Goal: Task Accomplishment & Management: Manage account settings

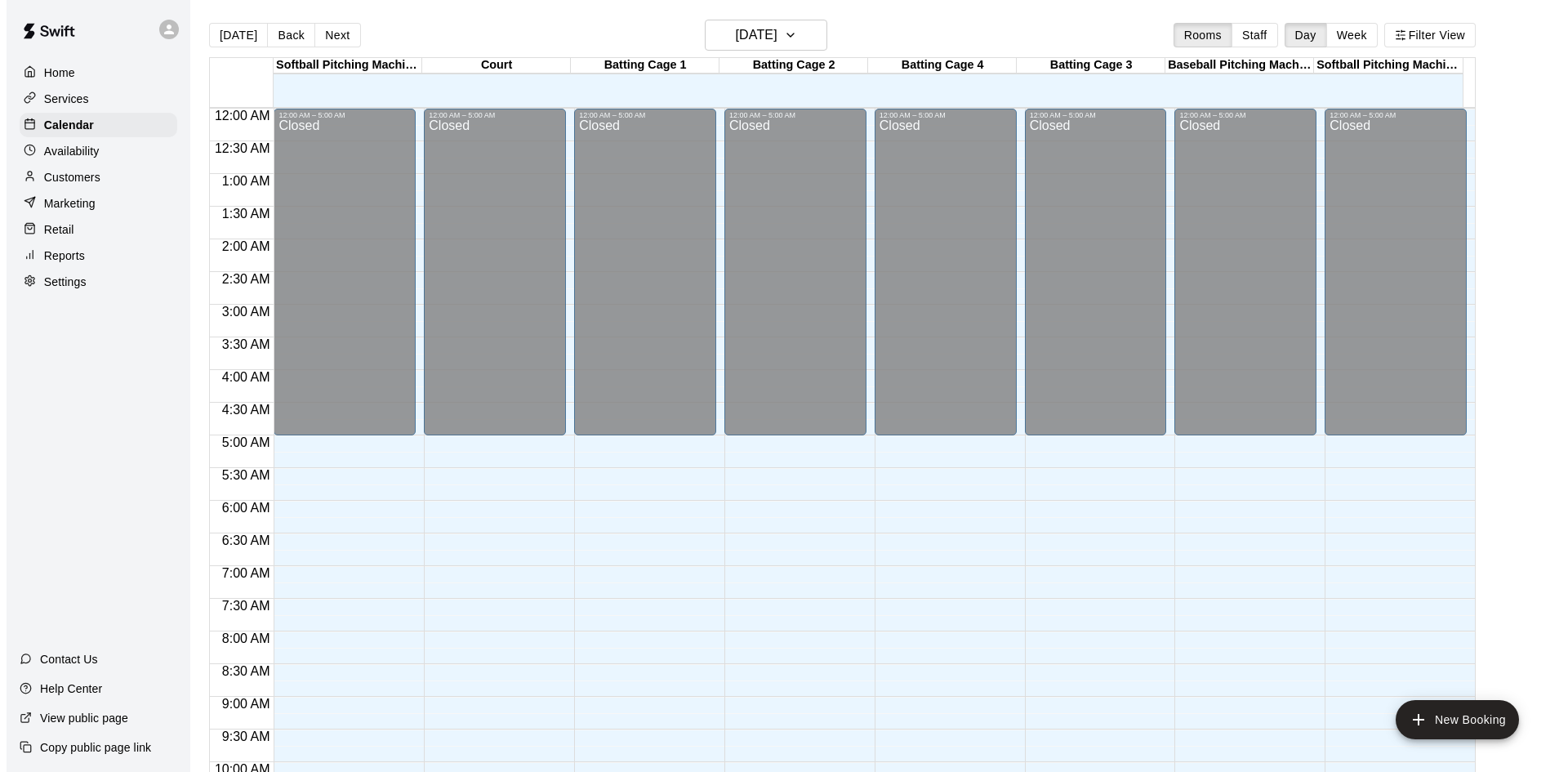
scroll to position [888, 0]
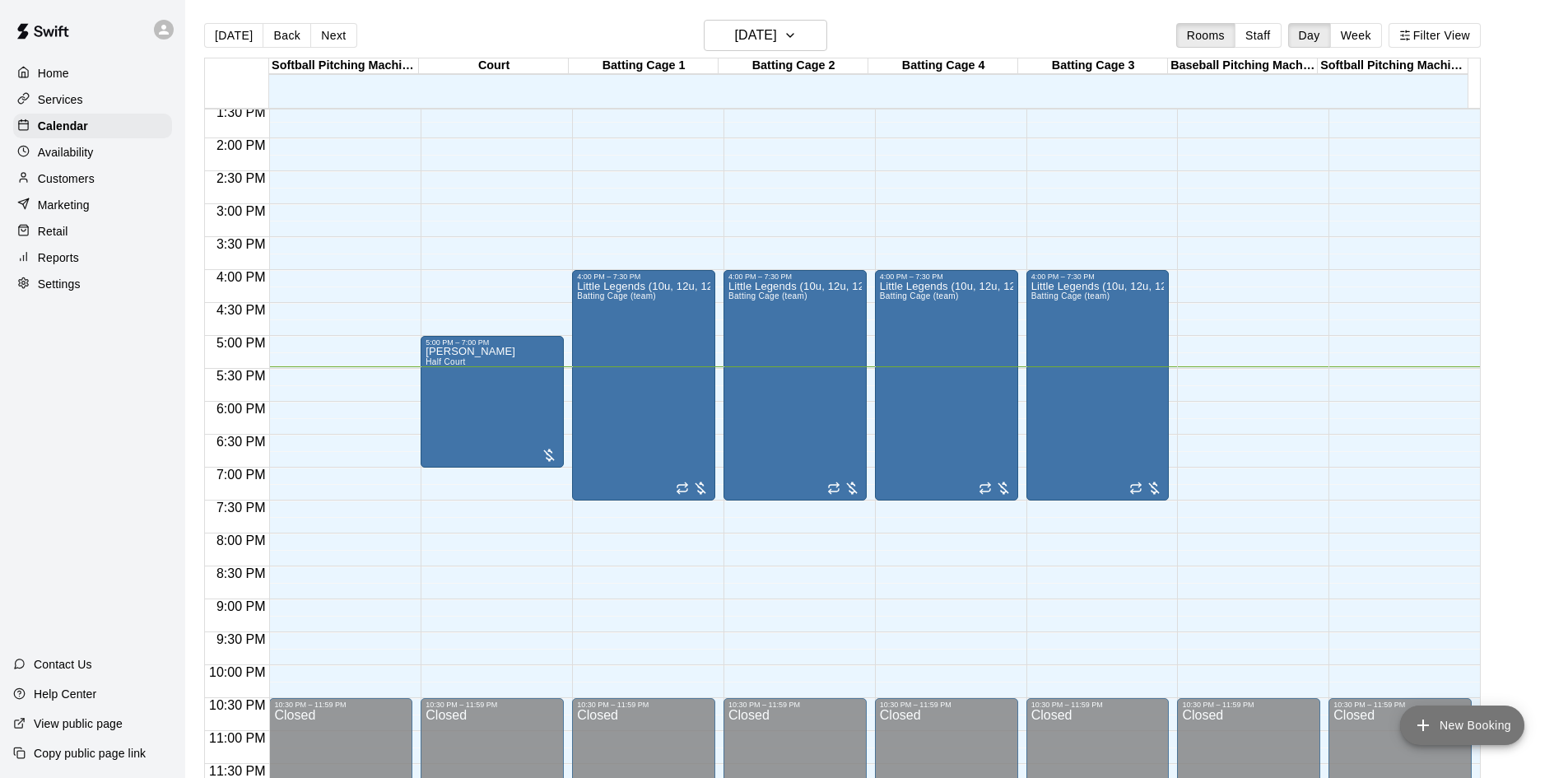
click at [1450, 730] on button "New Booking" at bounding box center [1462, 724] width 125 height 39
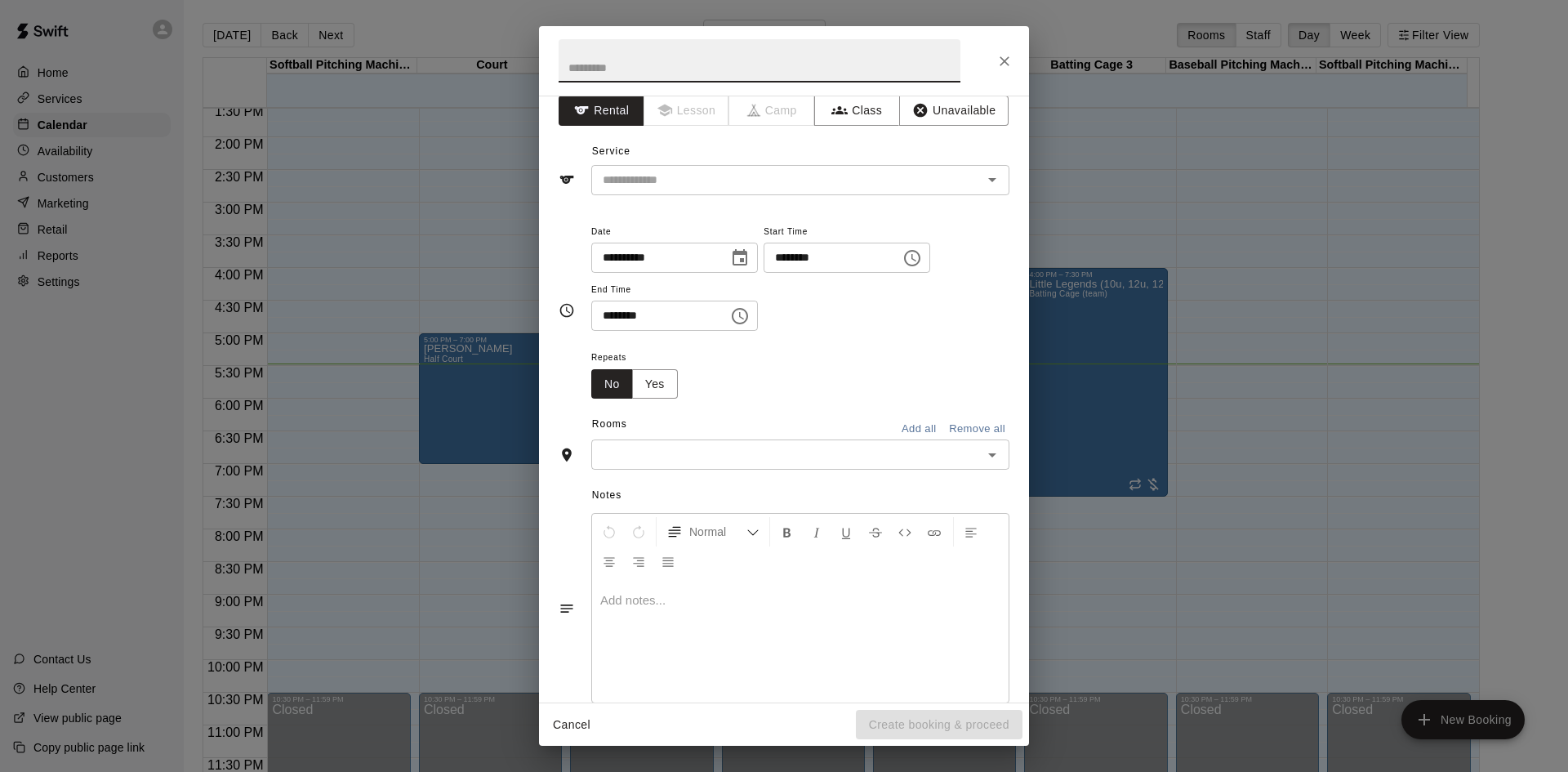
scroll to position [0, 0]
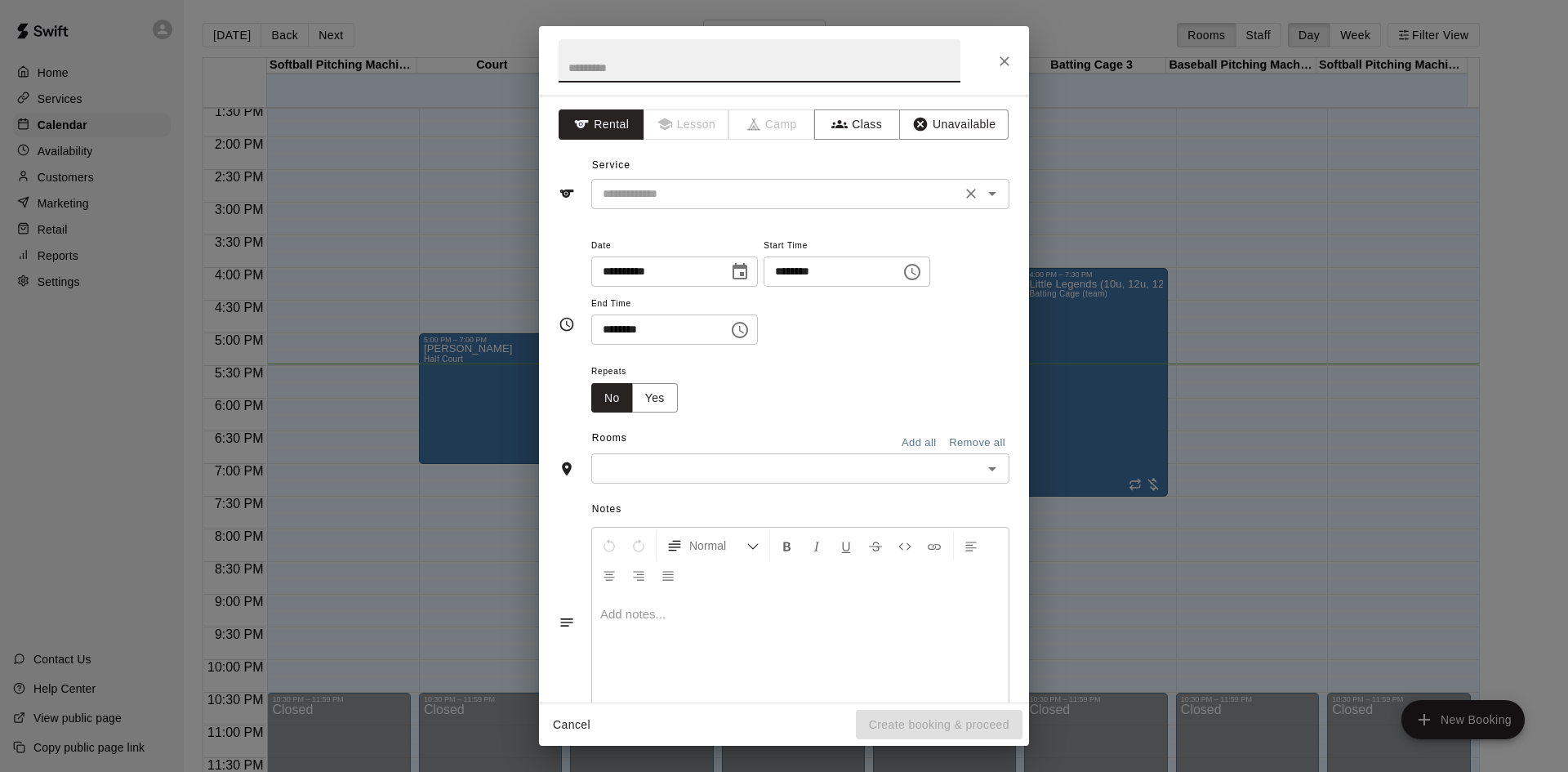
click at [842, 190] on input "text" at bounding box center [775, 194] width 360 height 21
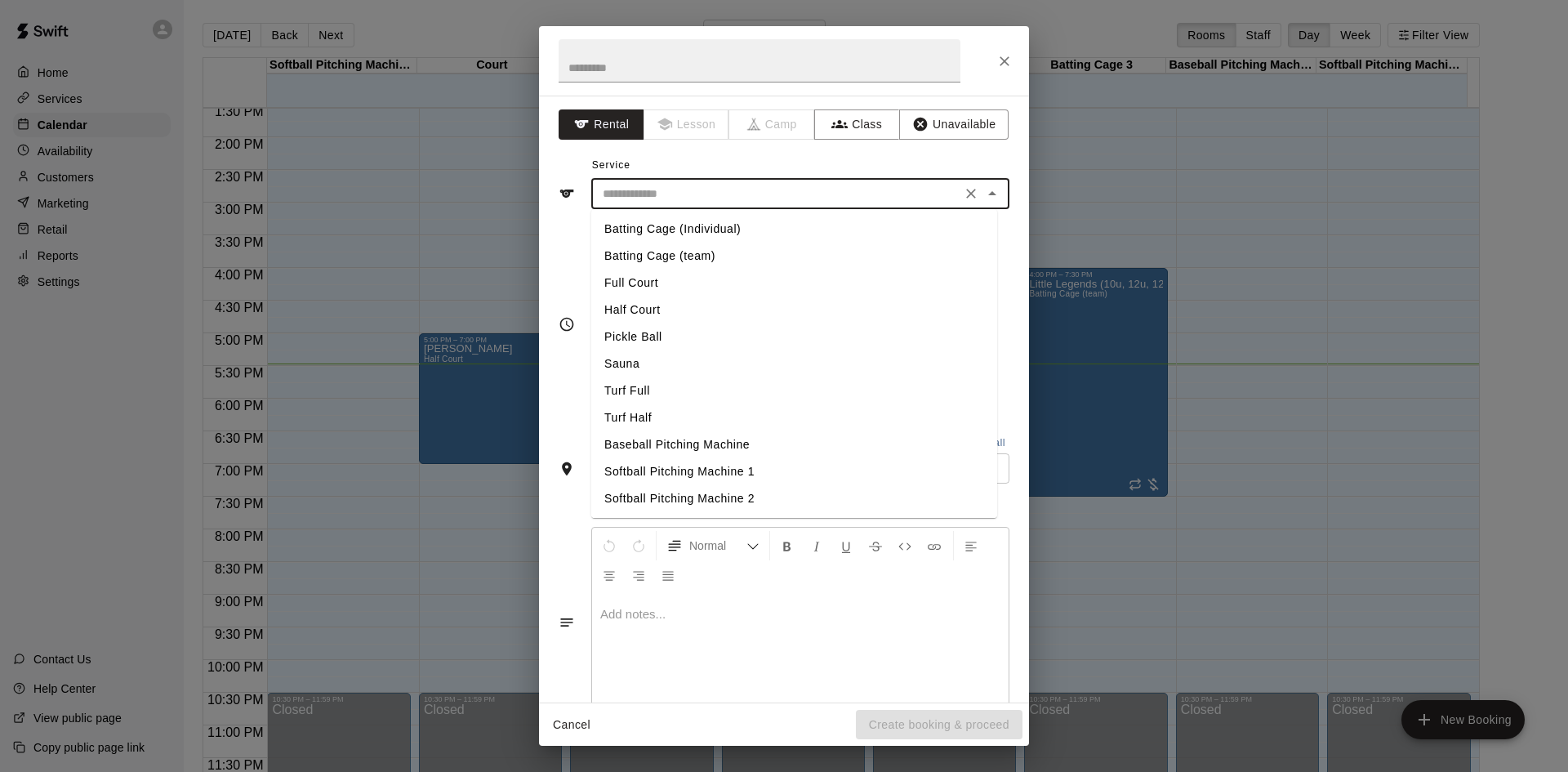
click at [1344, 222] on div "**********" at bounding box center [784, 386] width 1568 height 772
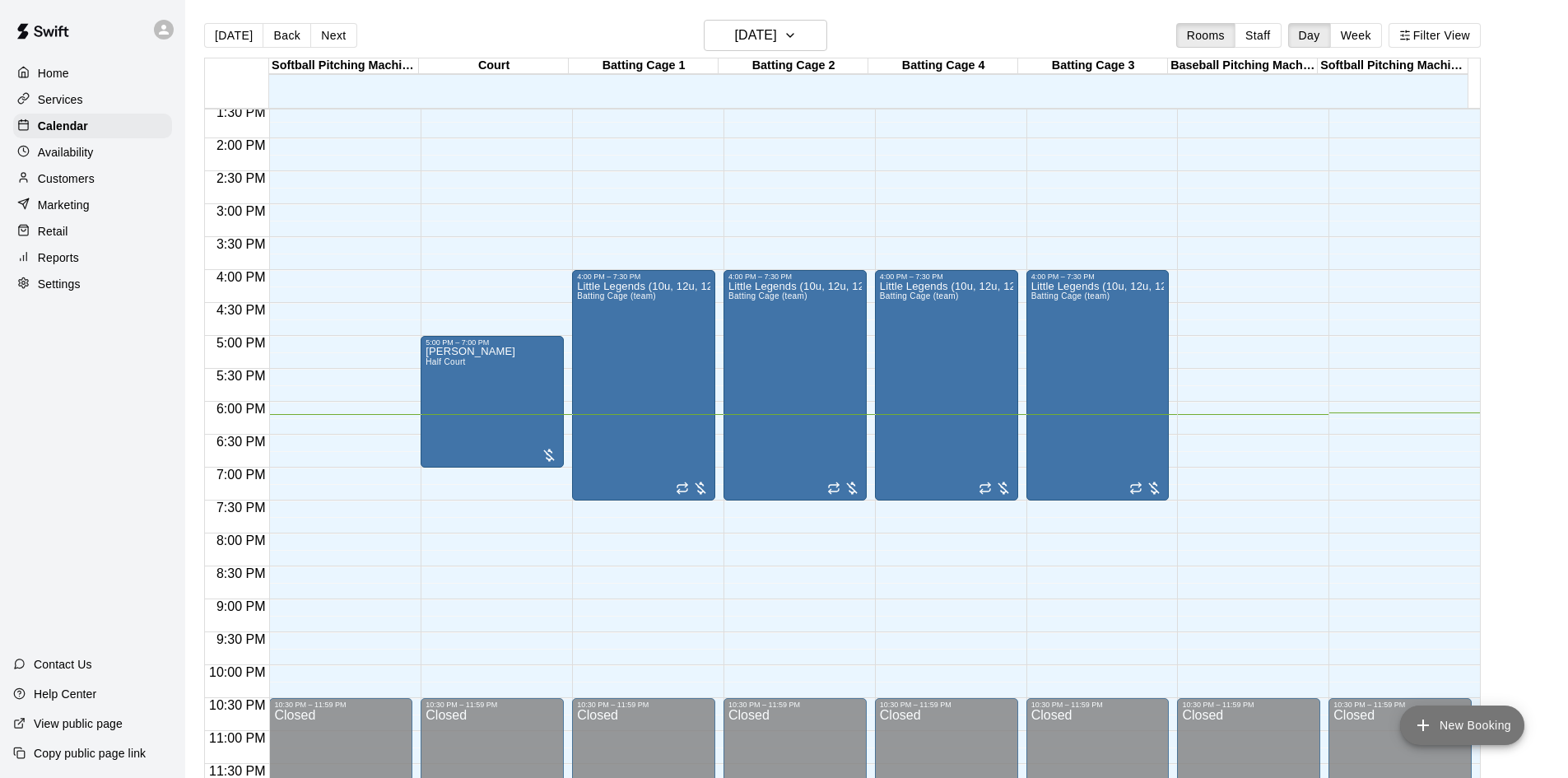
click at [1459, 718] on button "New Booking" at bounding box center [1462, 724] width 125 height 39
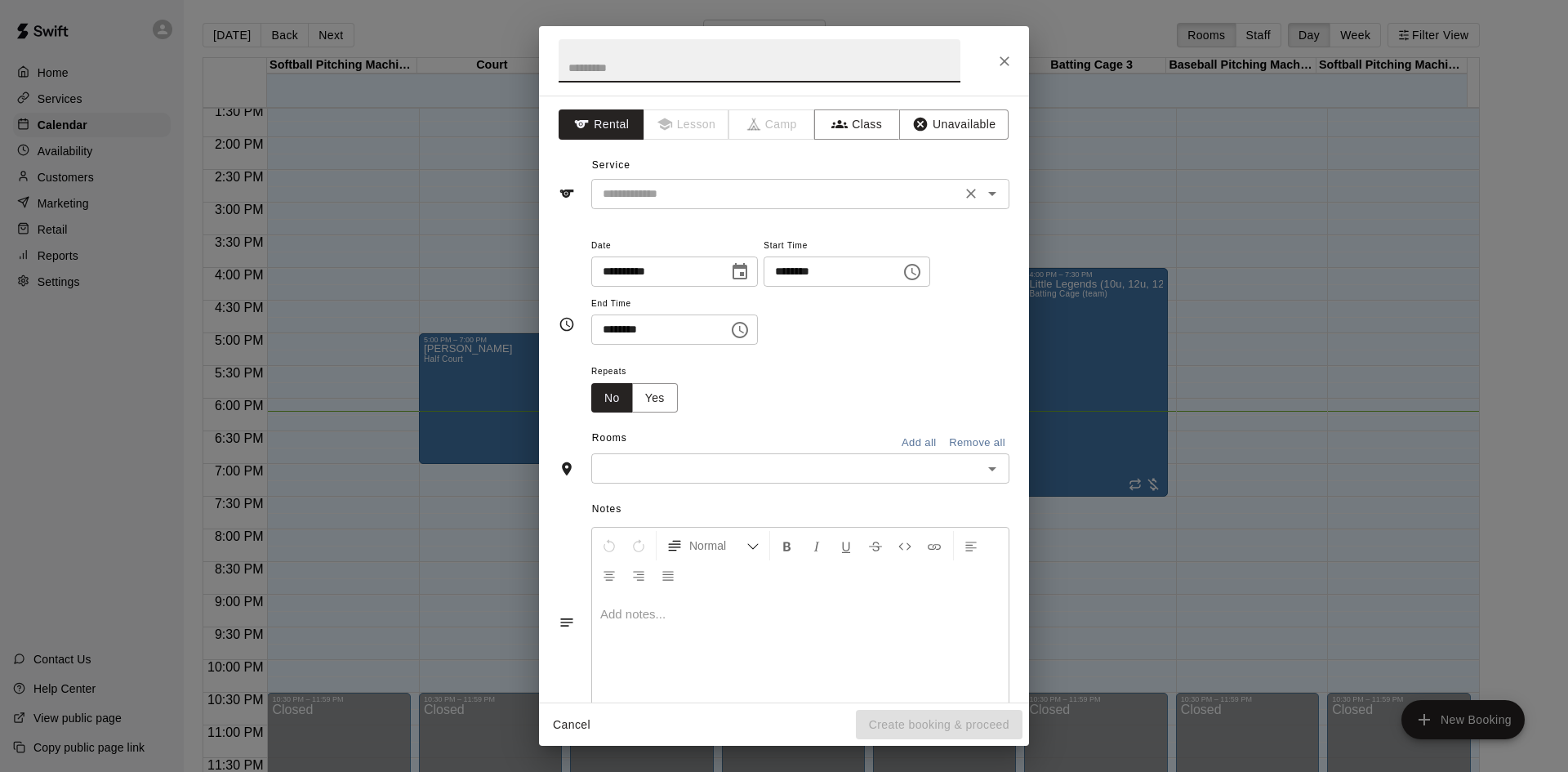
click at [756, 184] on input "text" at bounding box center [775, 194] width 360 height 21
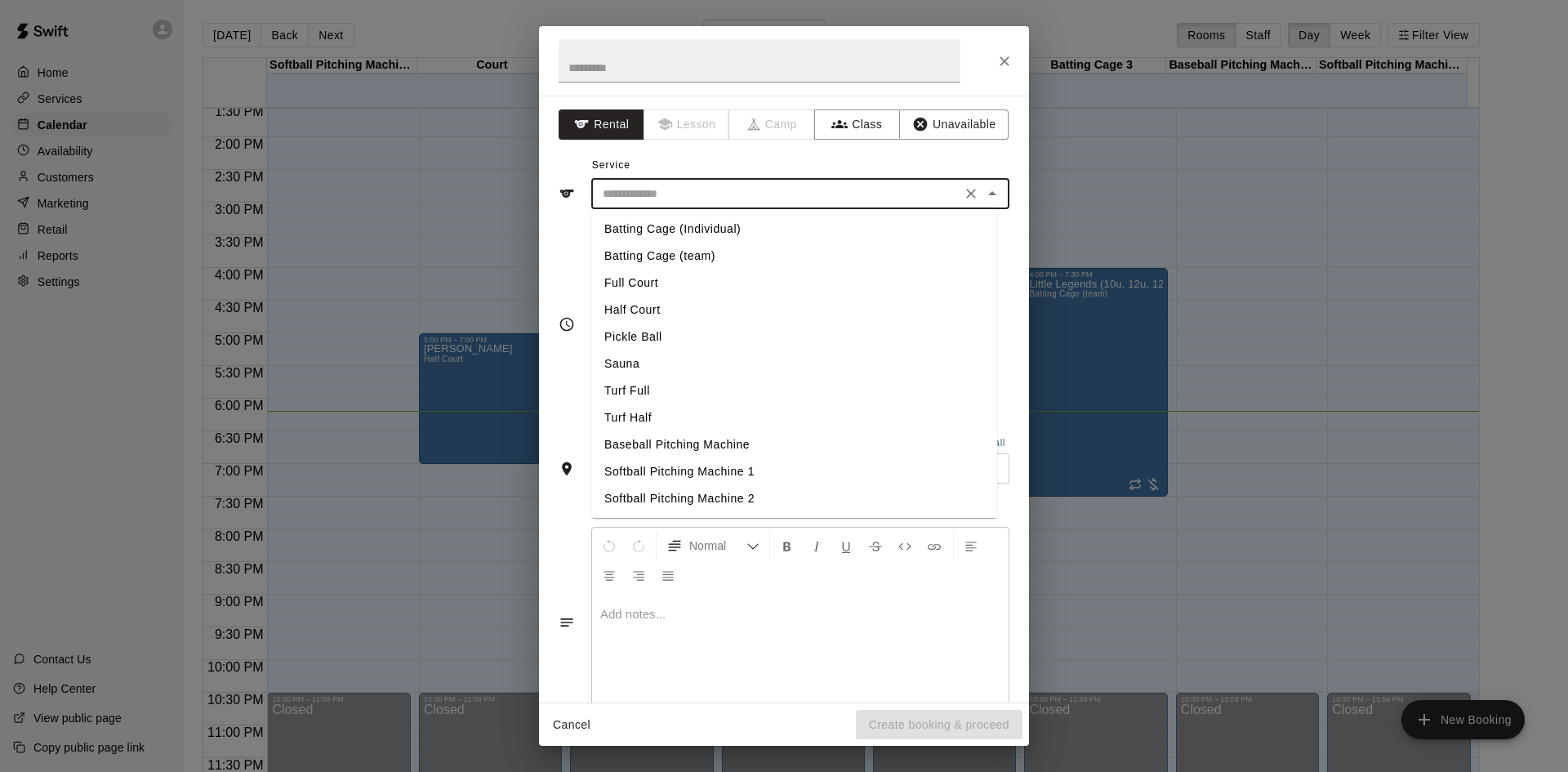
click at [761, 196] on input "text" at bounding box center [775, 194] width 360 height 21
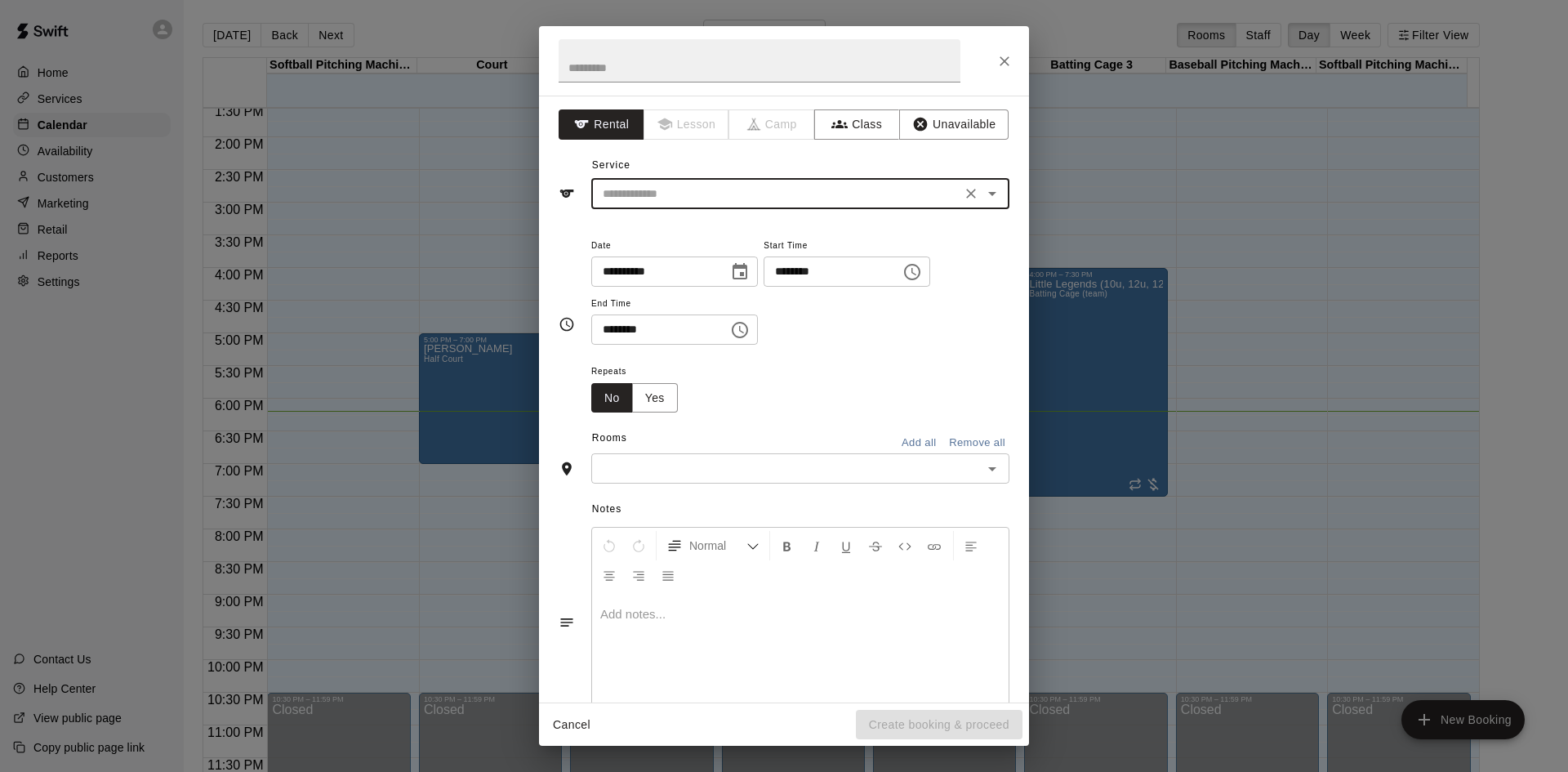
click at [761, 196] on input "text" at bounding box center [775, 194] width 360 height 21
click at [1010, 53] on icon "Close" at bounding box center [1004, 61] width 16 height 16
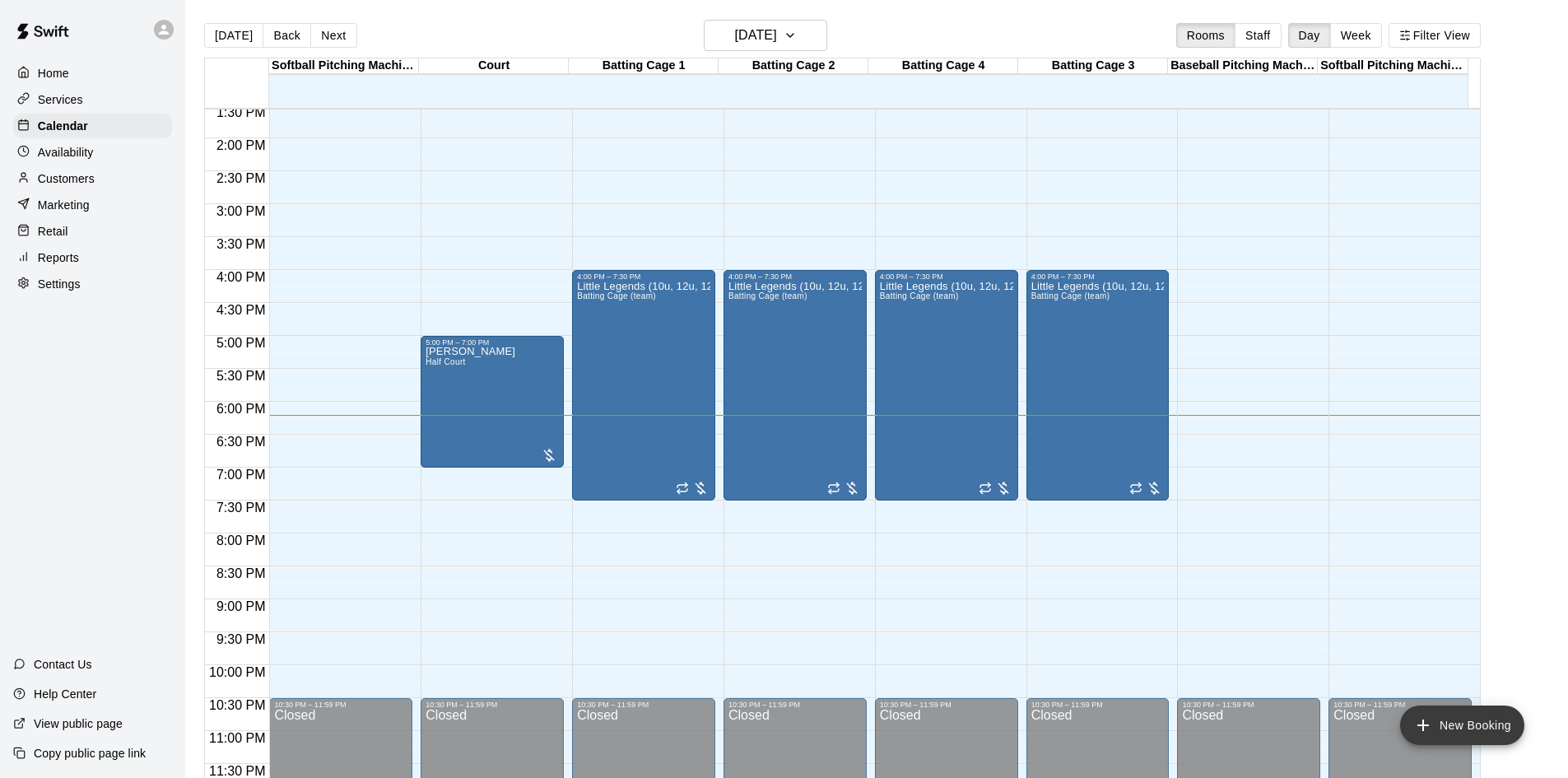
click at [1462, 728] on button "New Booking" at bounding box center [1462, 724] width 125 height 39
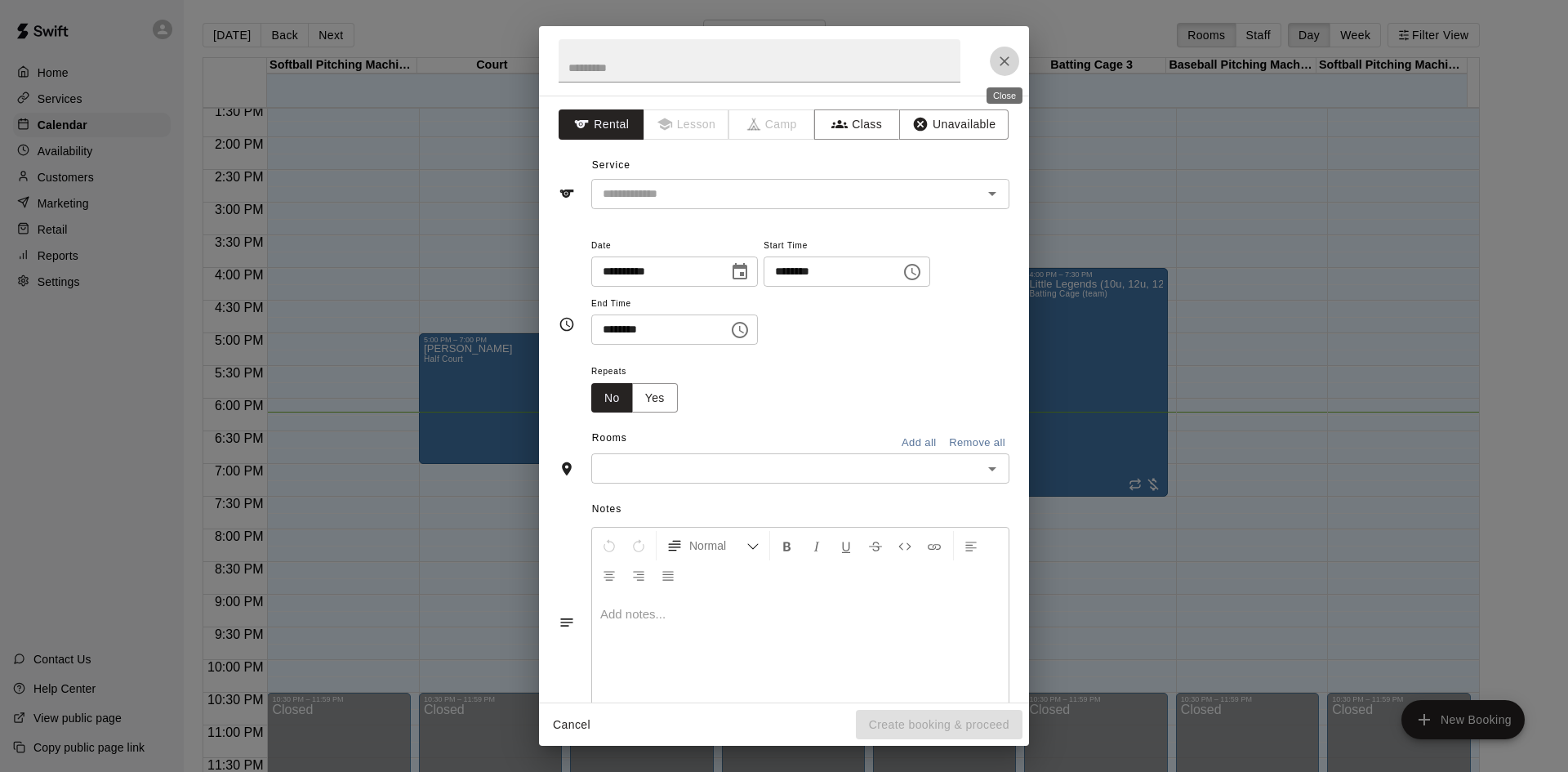
click at [997, 55] on icon "Close" at bounding box center [1004, 61] width 16 height 16
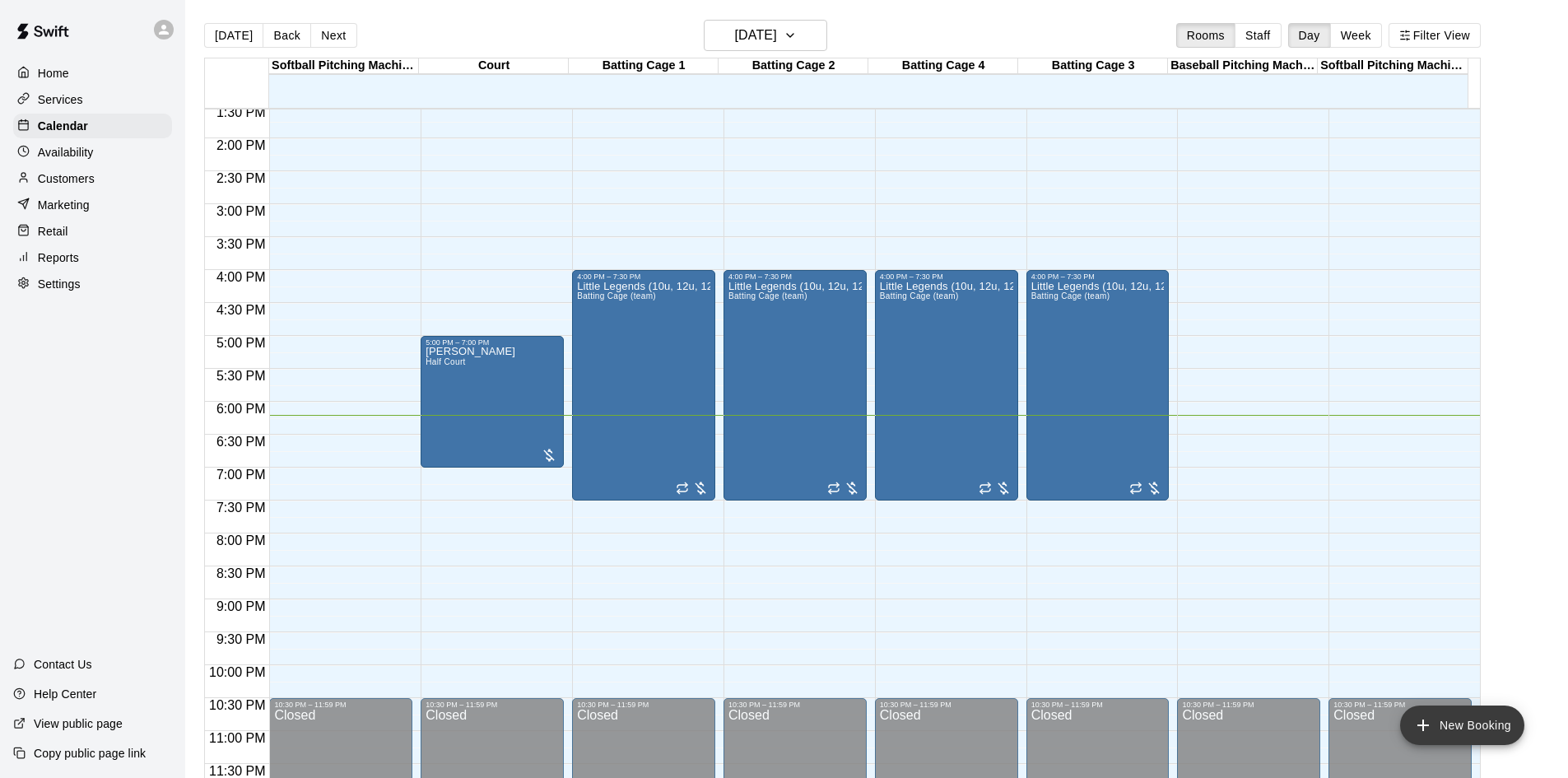
click at [1441, 712] on button "New Booking" at bounding box center [1462, 724] width 125 height 39
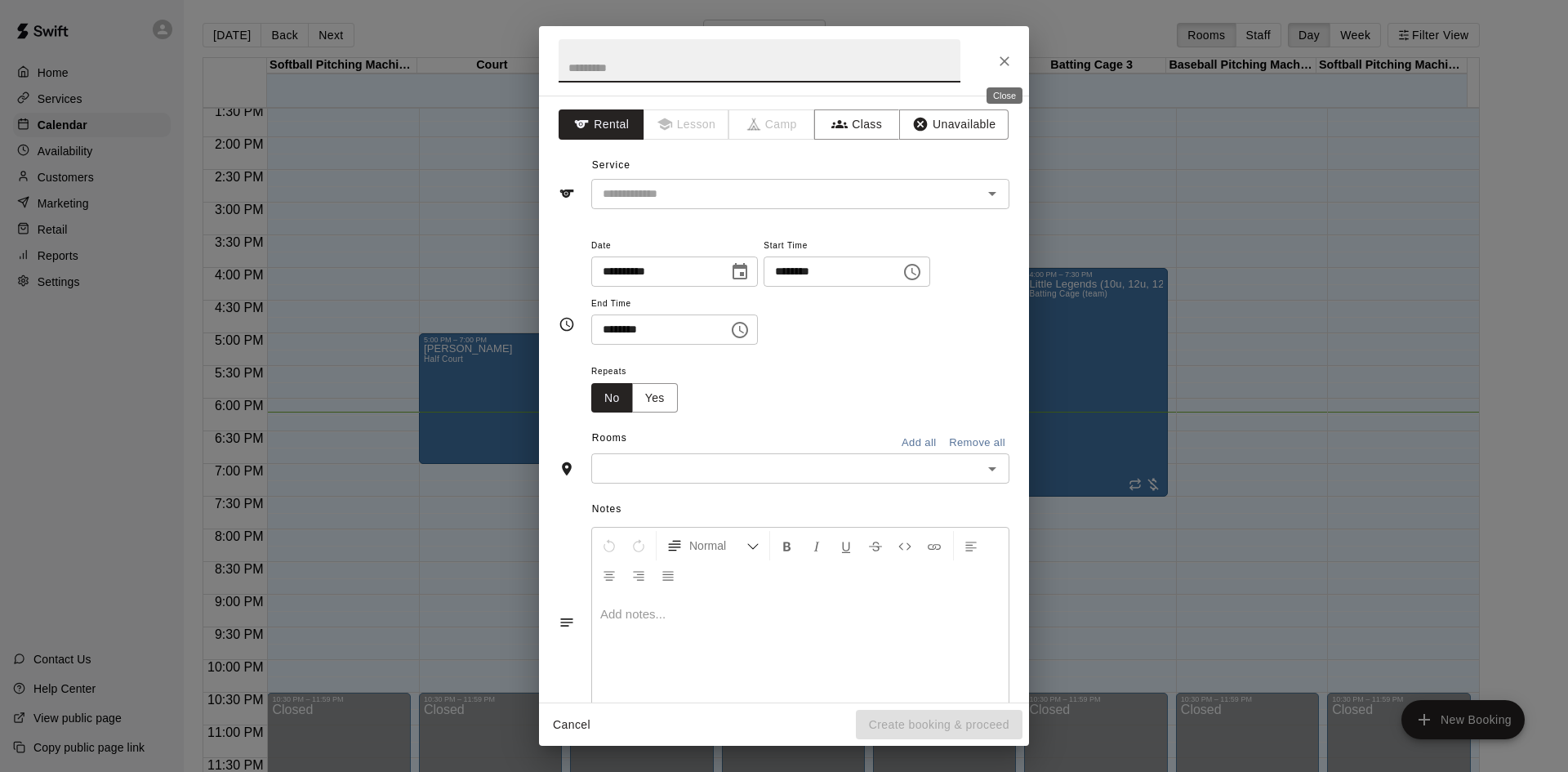
click at [1003, 65] on icon "Close" at bounding box center [1004, 61] width 16 height 16
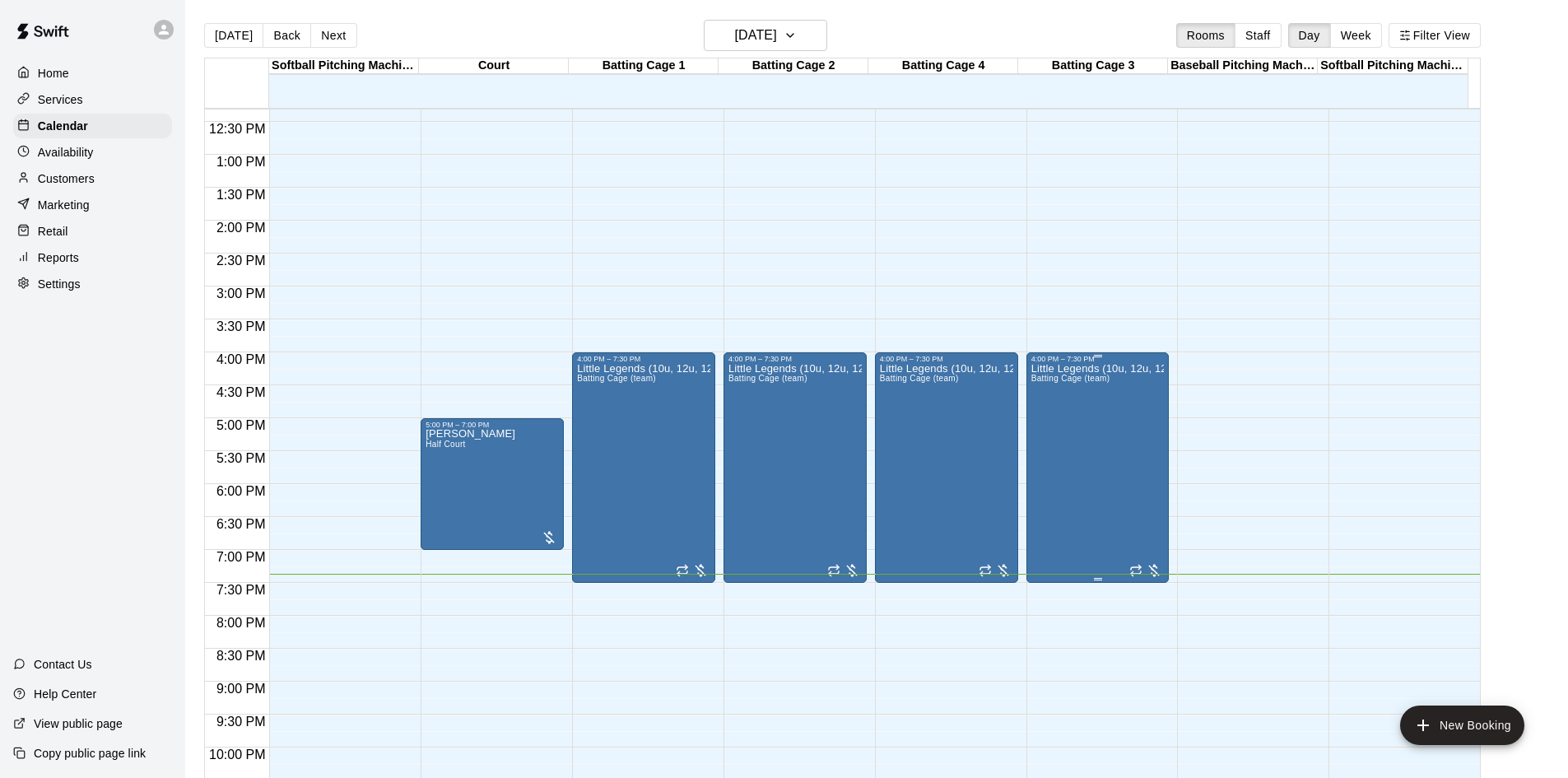
scroll to position [730, 0]
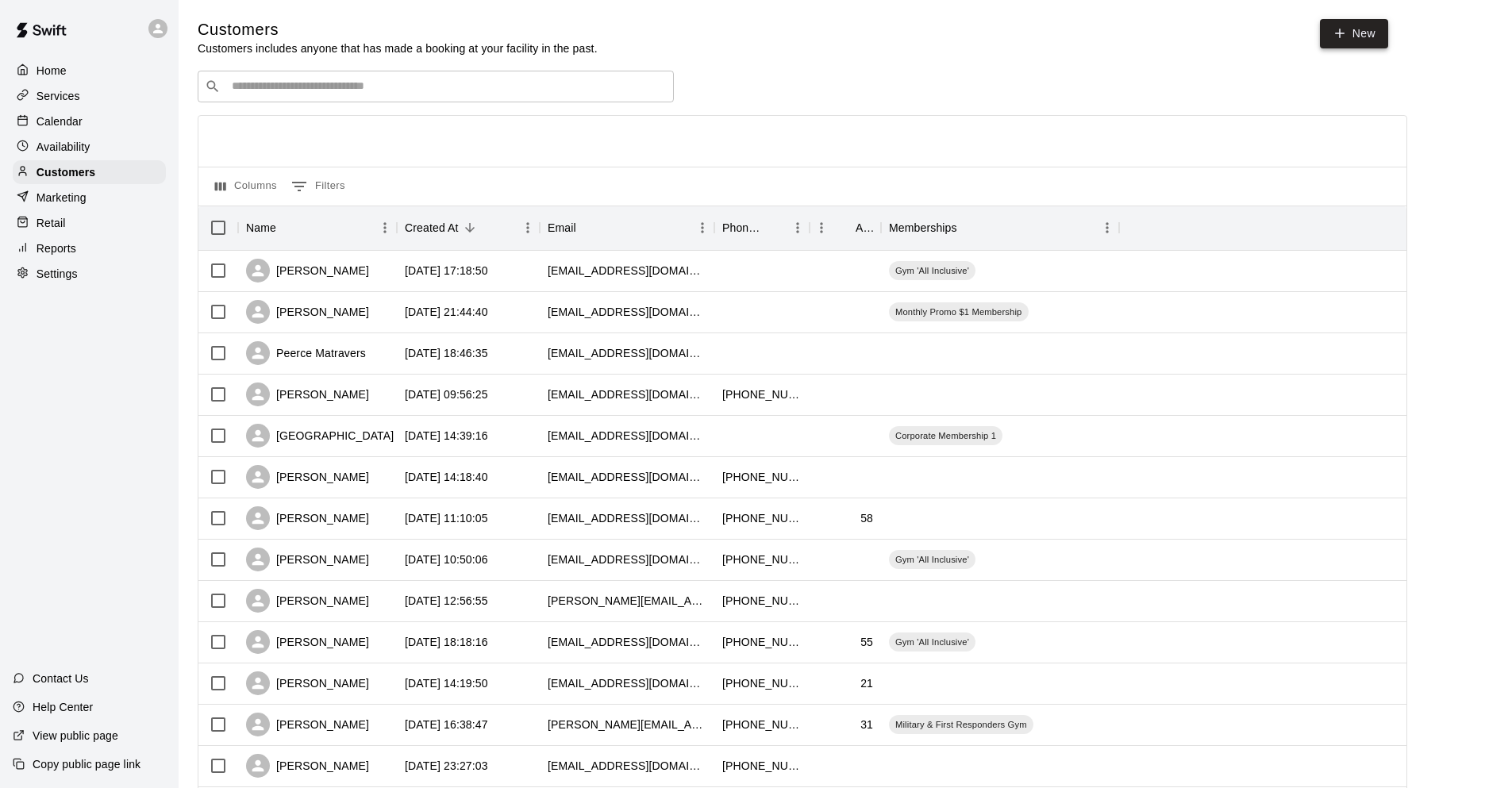
click at [1344, 31] on icon at bounding box center [1340, 33] width 14 height 14
select select "**"
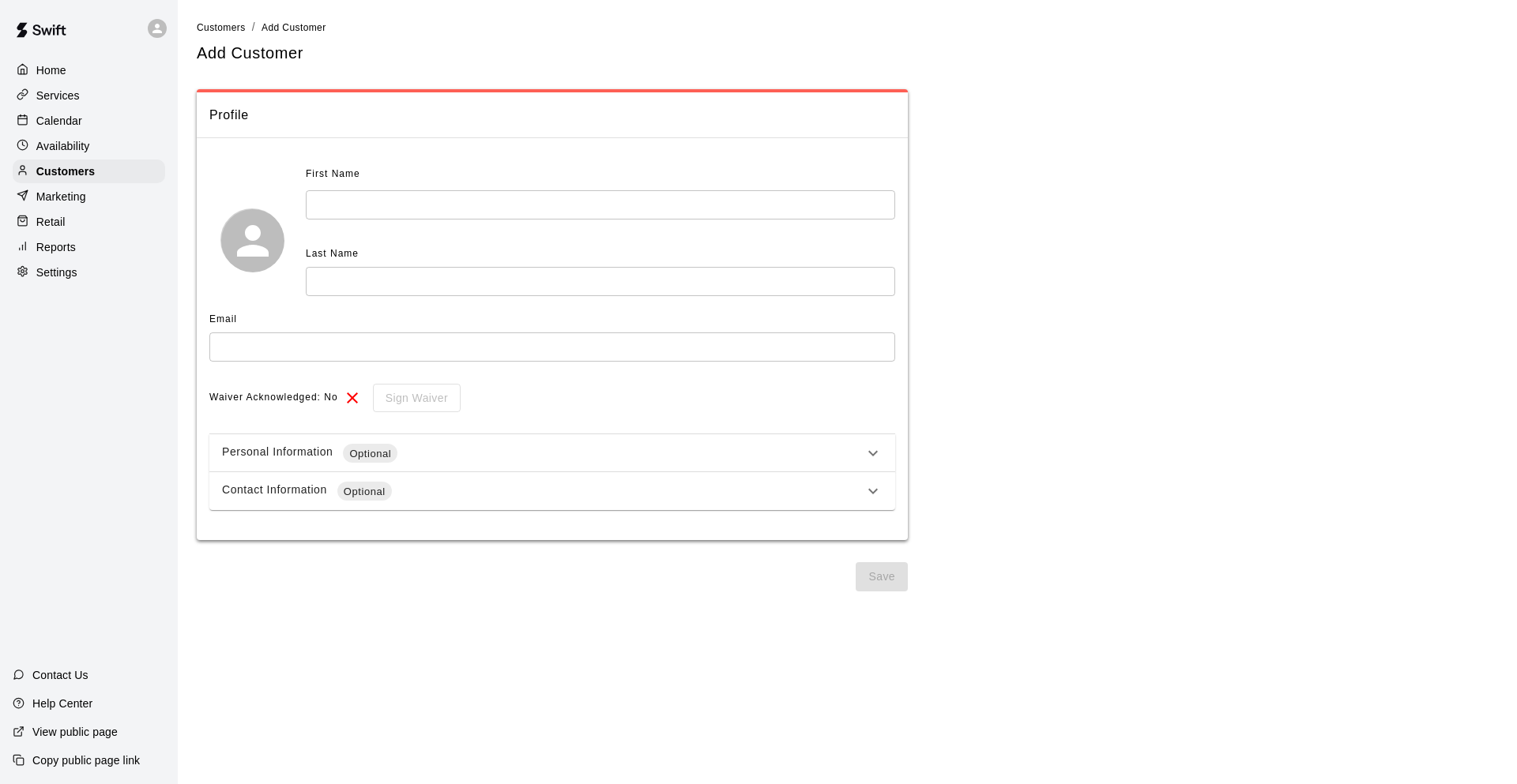
click at [86, 79] on div "Home" at bounding box center [88, 70] width 153 height 24
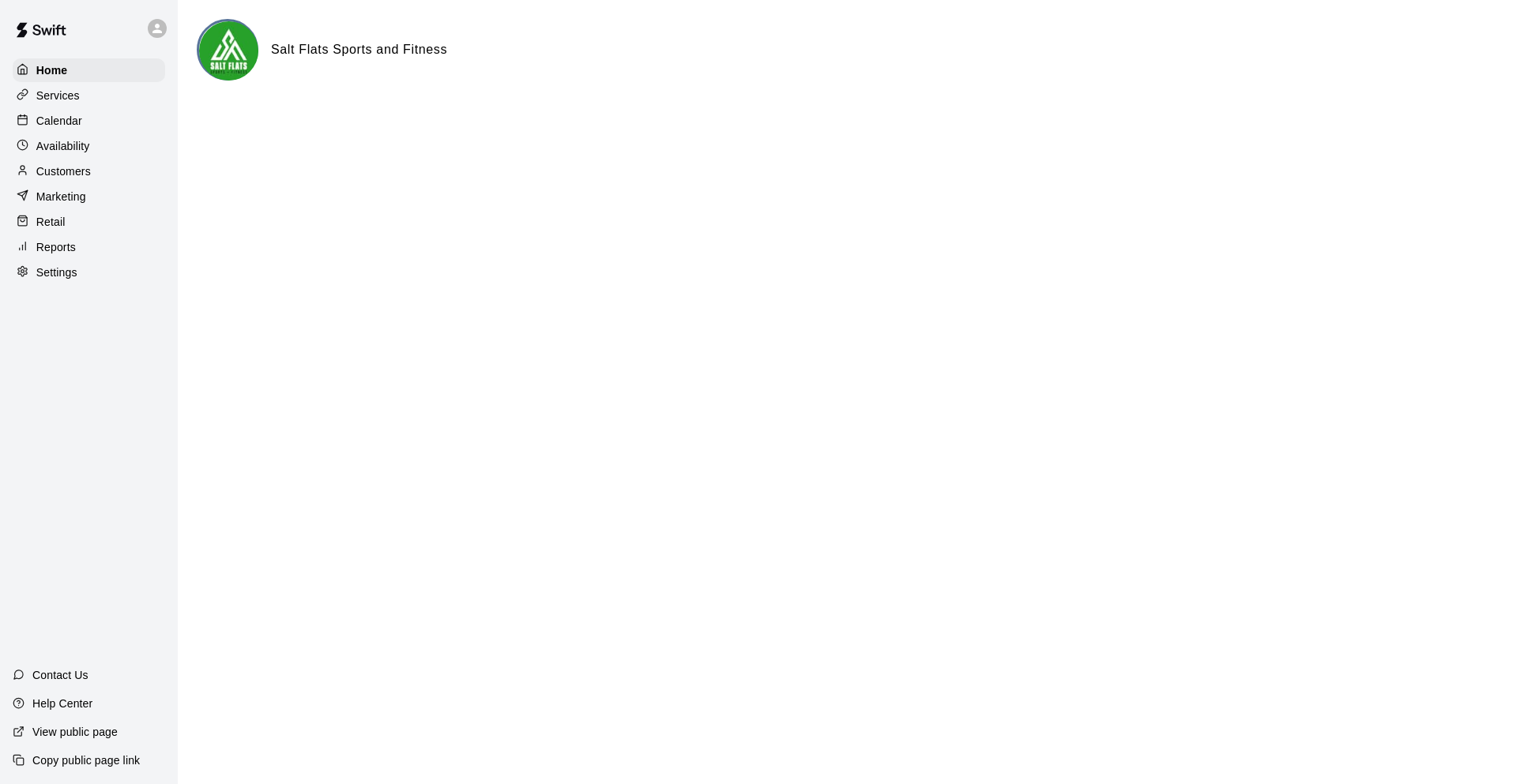
click at [107, 170] on div "Customers" at bounding box center [88, 171] width 153 height 24
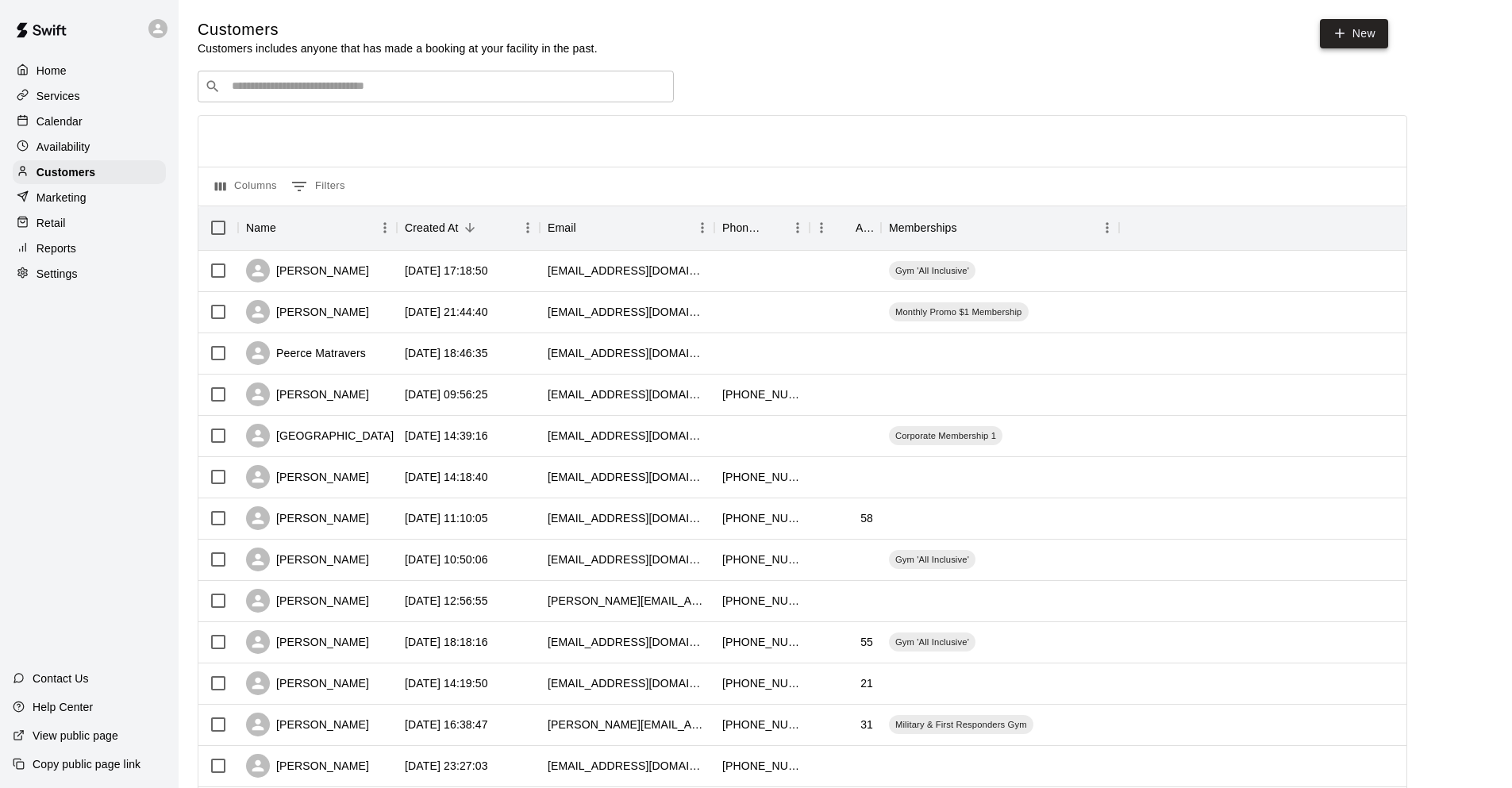
click at [1359, 38] on link "New" at bounding box center [1354, 33] width 68 height 29
select select "**"
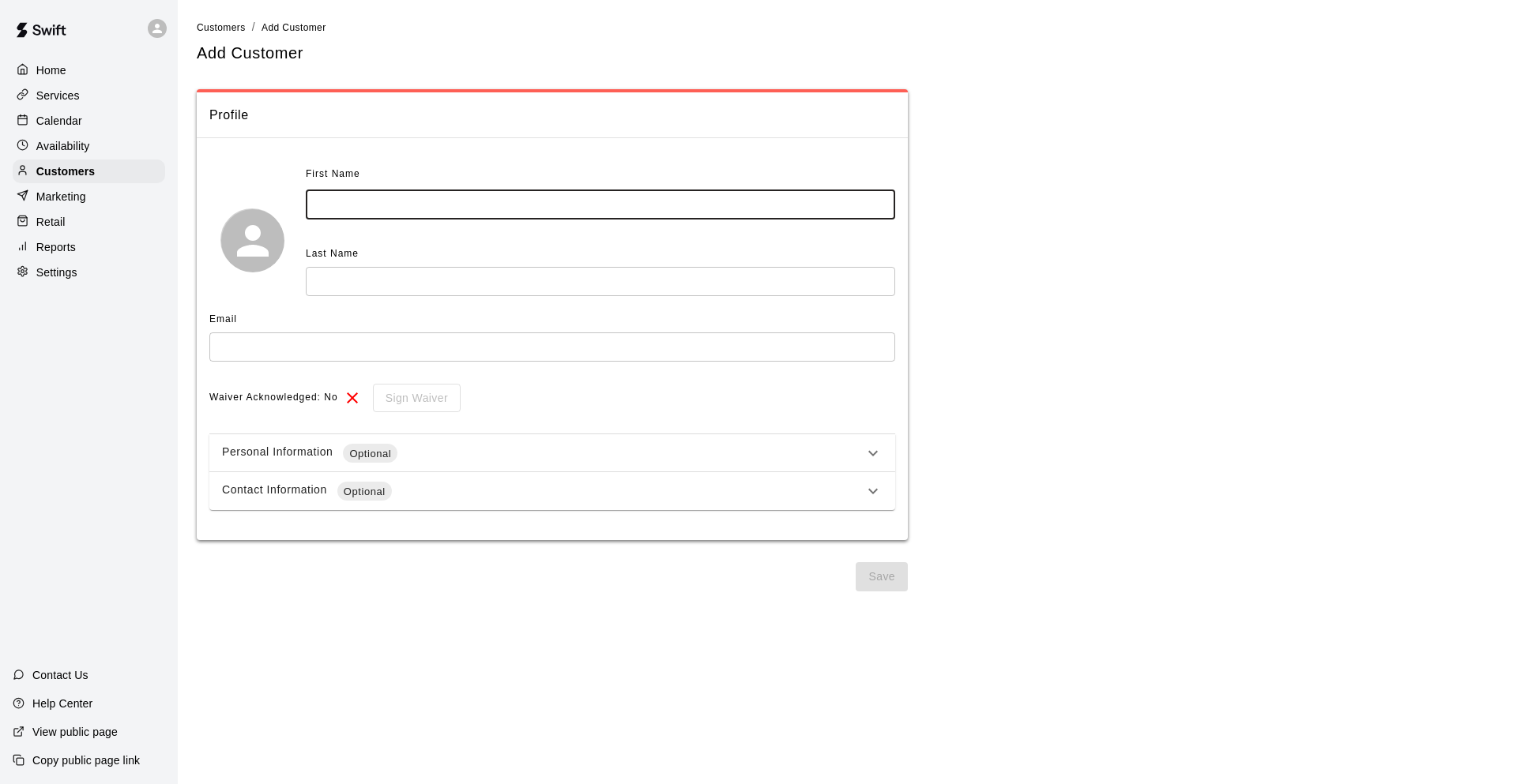
click at [678, 195] on input "text" at bounding box center [600, 204] width 590 height 29
type input "*"
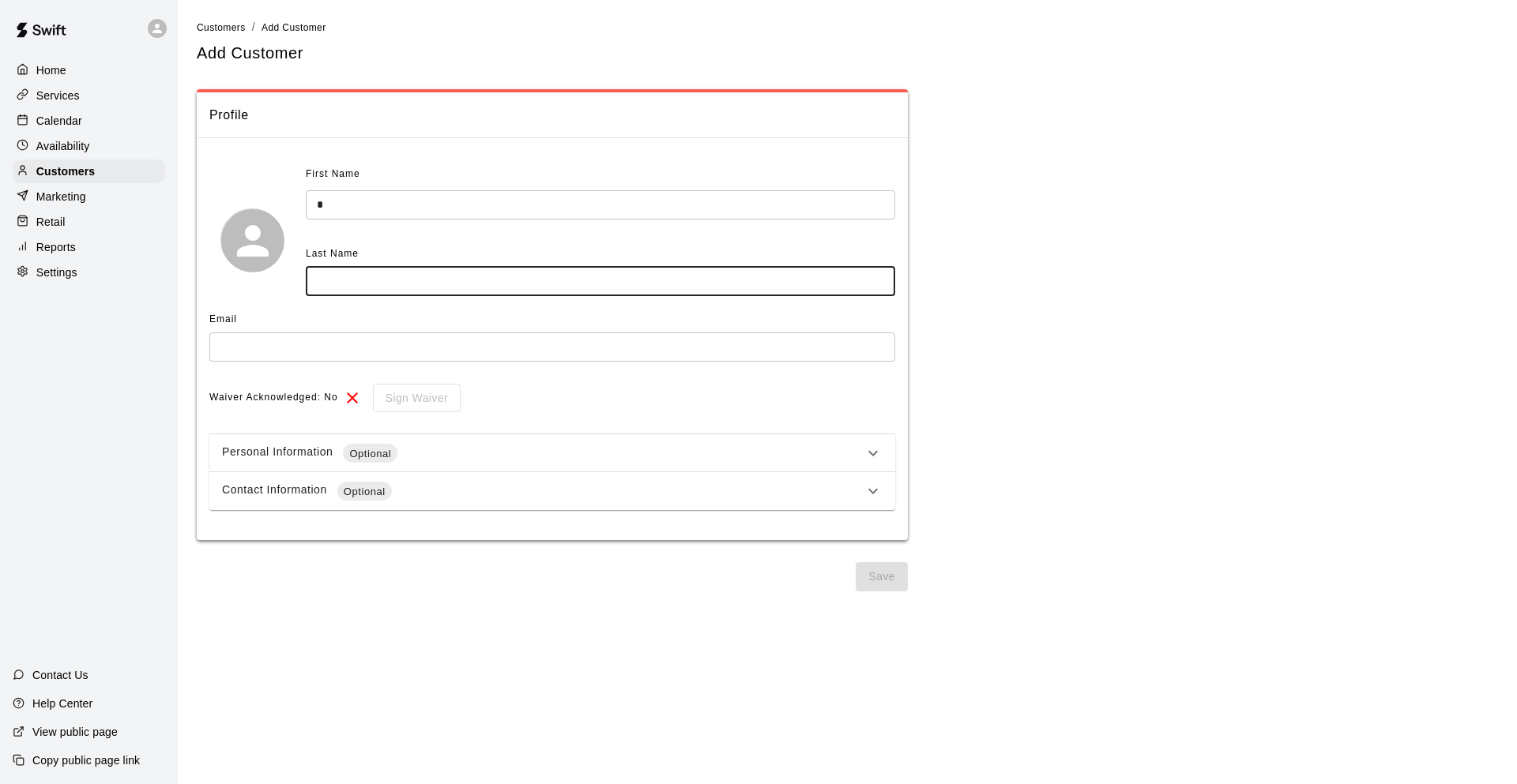
click at [547, 291] on input "text" at bounding box center [600, 281] width 590 height 29
type input "*"
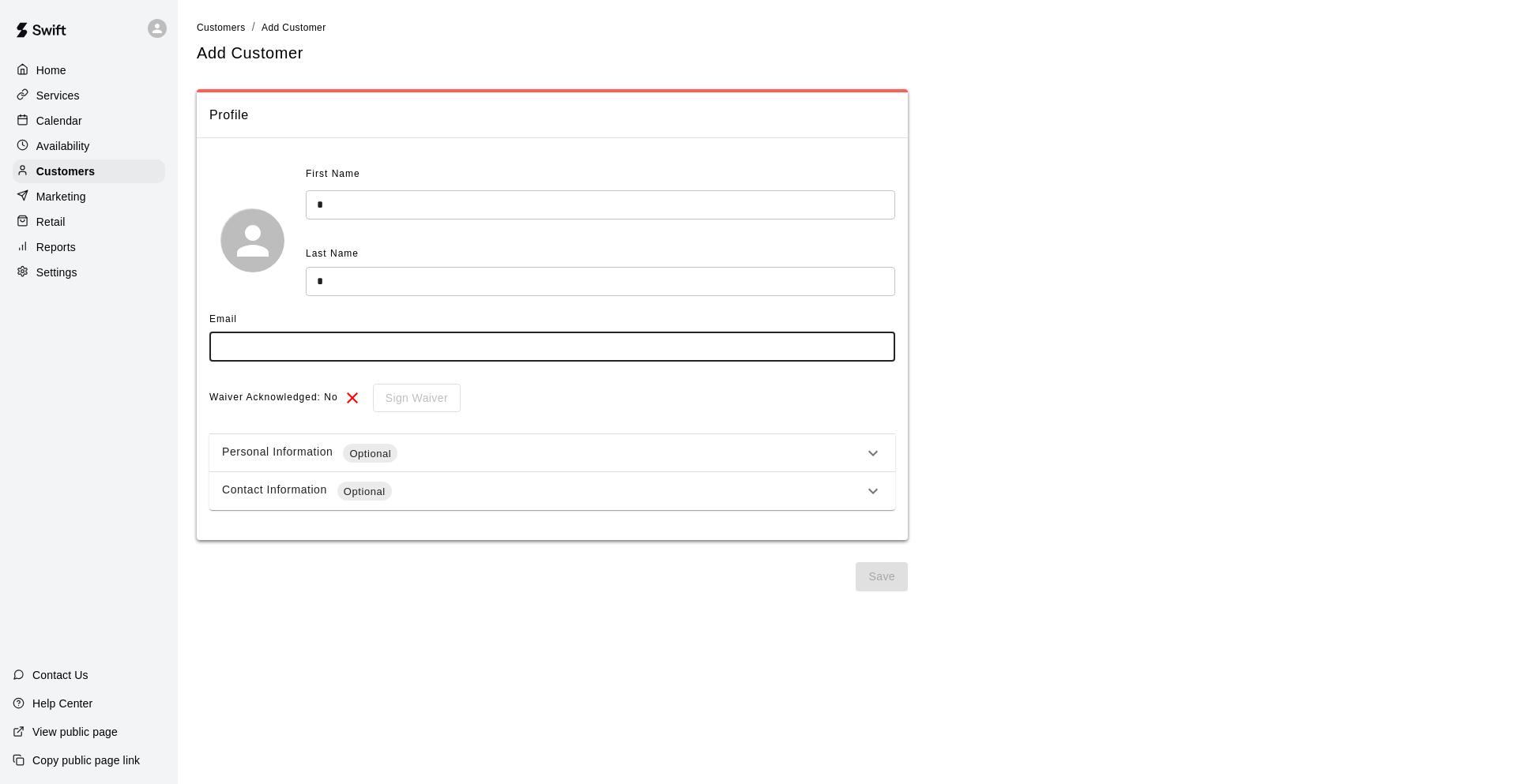
click at [475, 347] on input "text" at bounding box center [552, 347] width 686 height 29
click at [436, 444] on div "Personal Information Optional" at bounding box center [542, 453] width 641 height 19
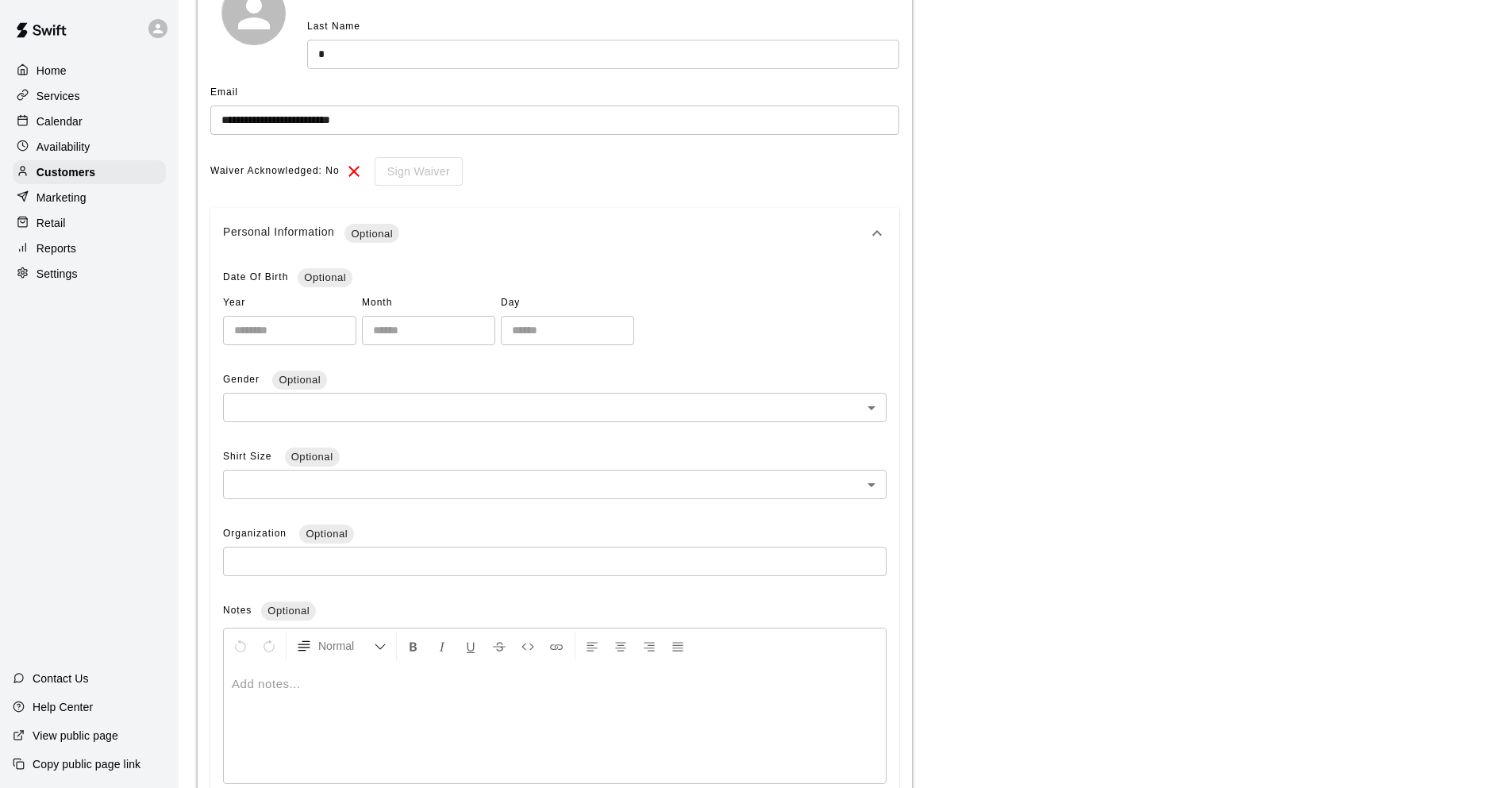
scroll to position [238, 0]
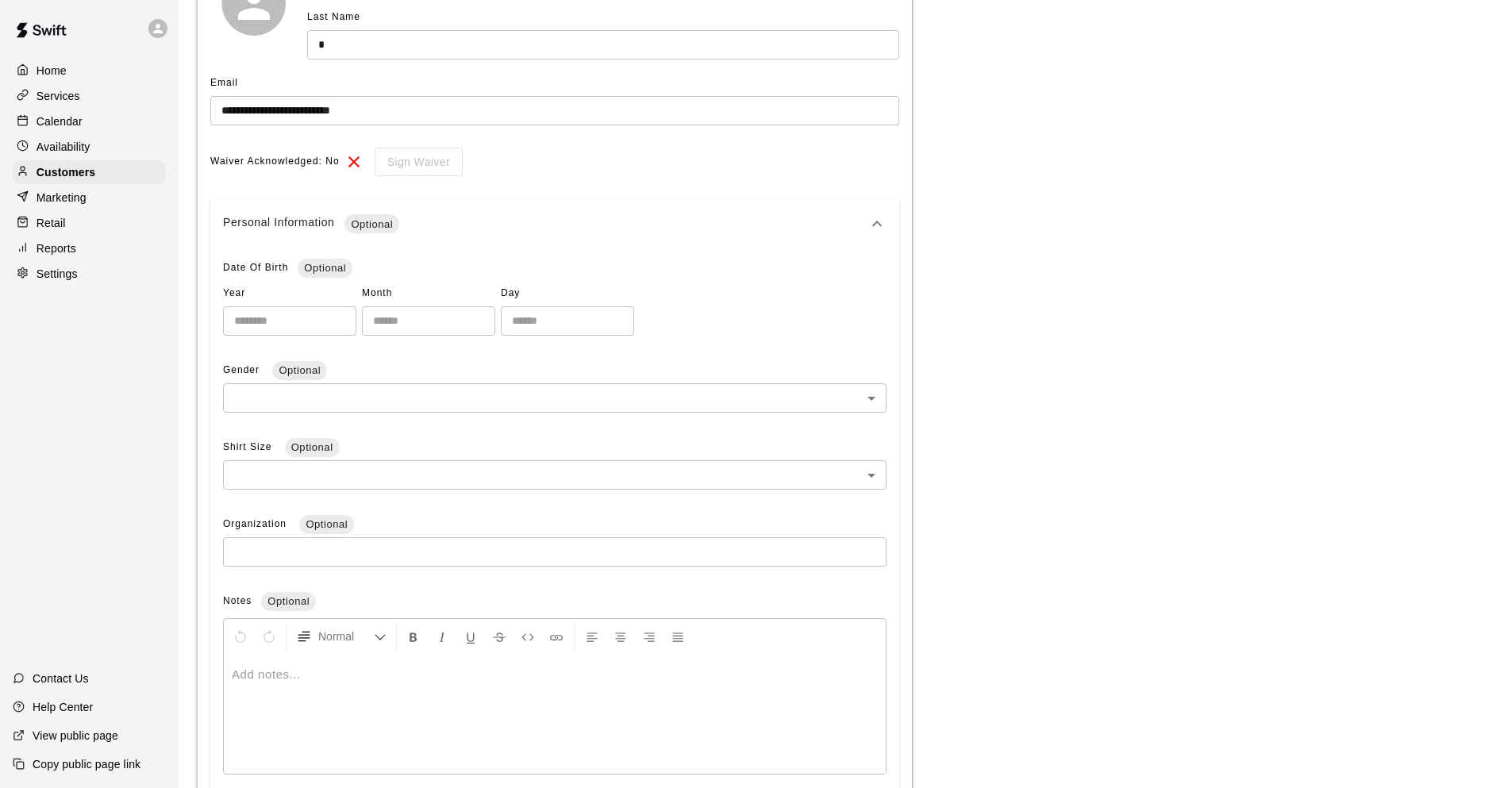
click at [663, 233] on div "Personal Information Optional" at bounding box center [545, 224] width 644 height 19
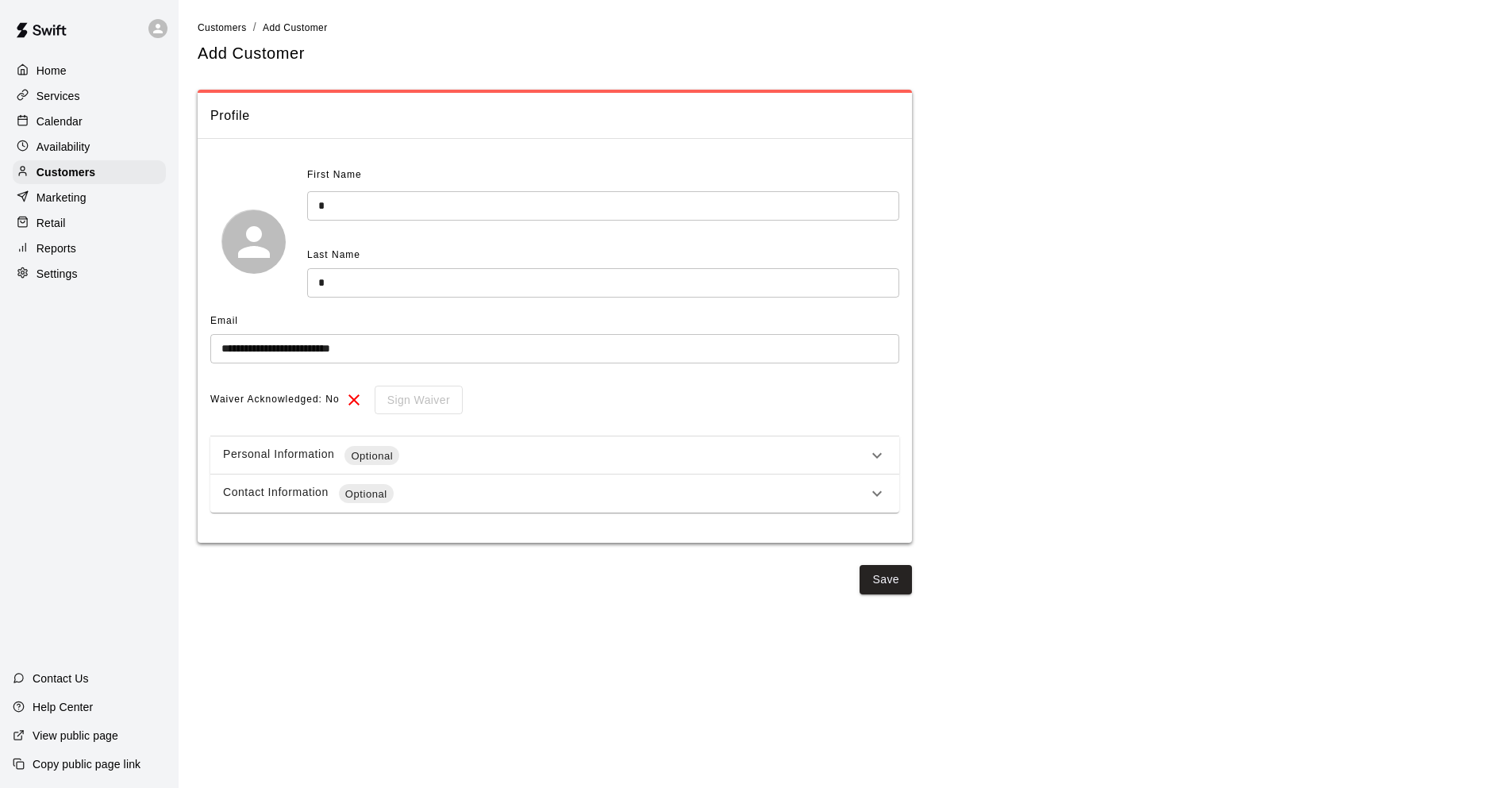
scroll to position [0, 0]
click at [598, 503] on div "Contact Information Optional" at bounding box center [545, 494] width 644 height 19
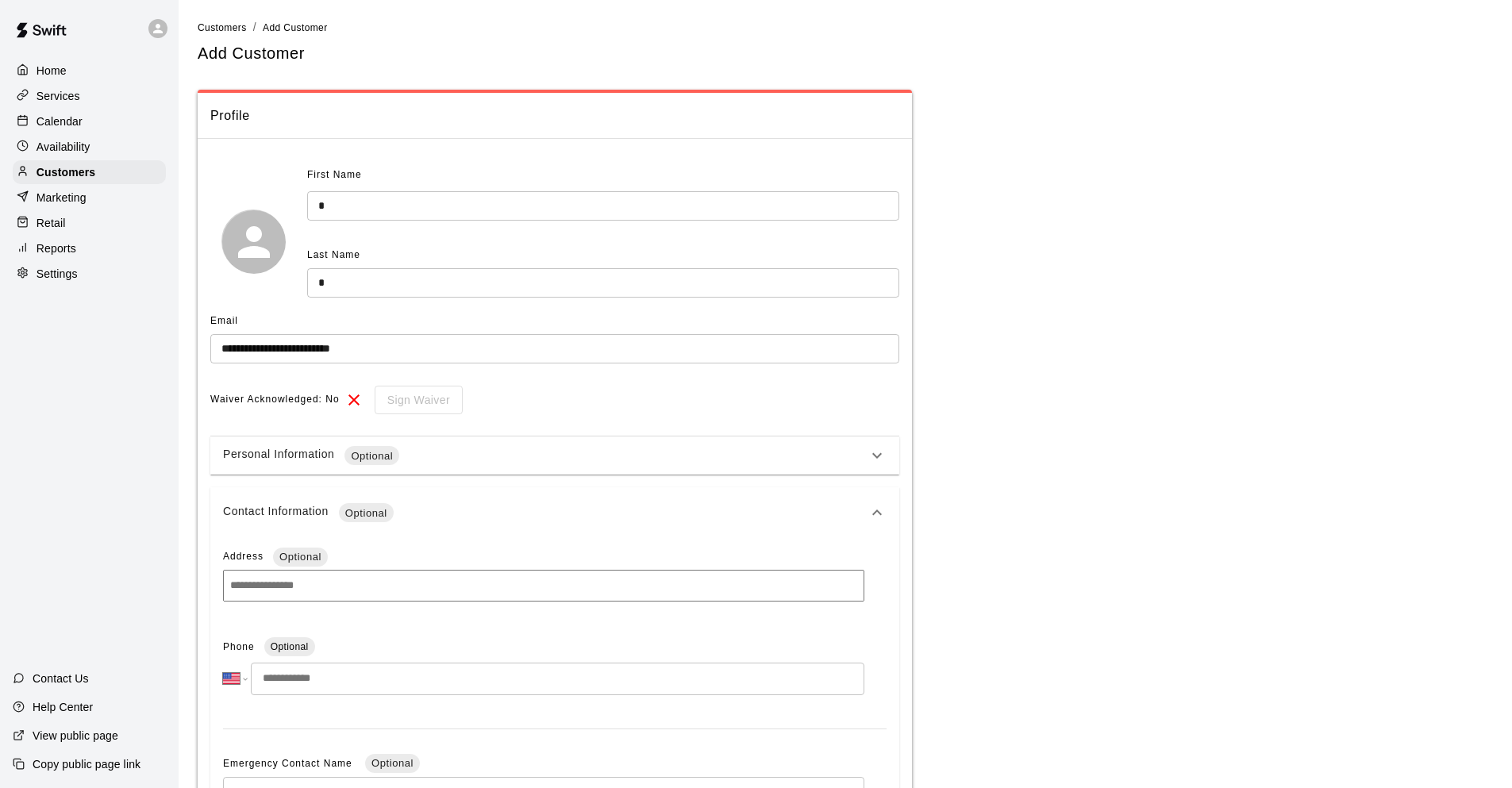
click at [598, 503] on div "Contact Information Optional" at bounding box center [555, 512] width 689 height 51
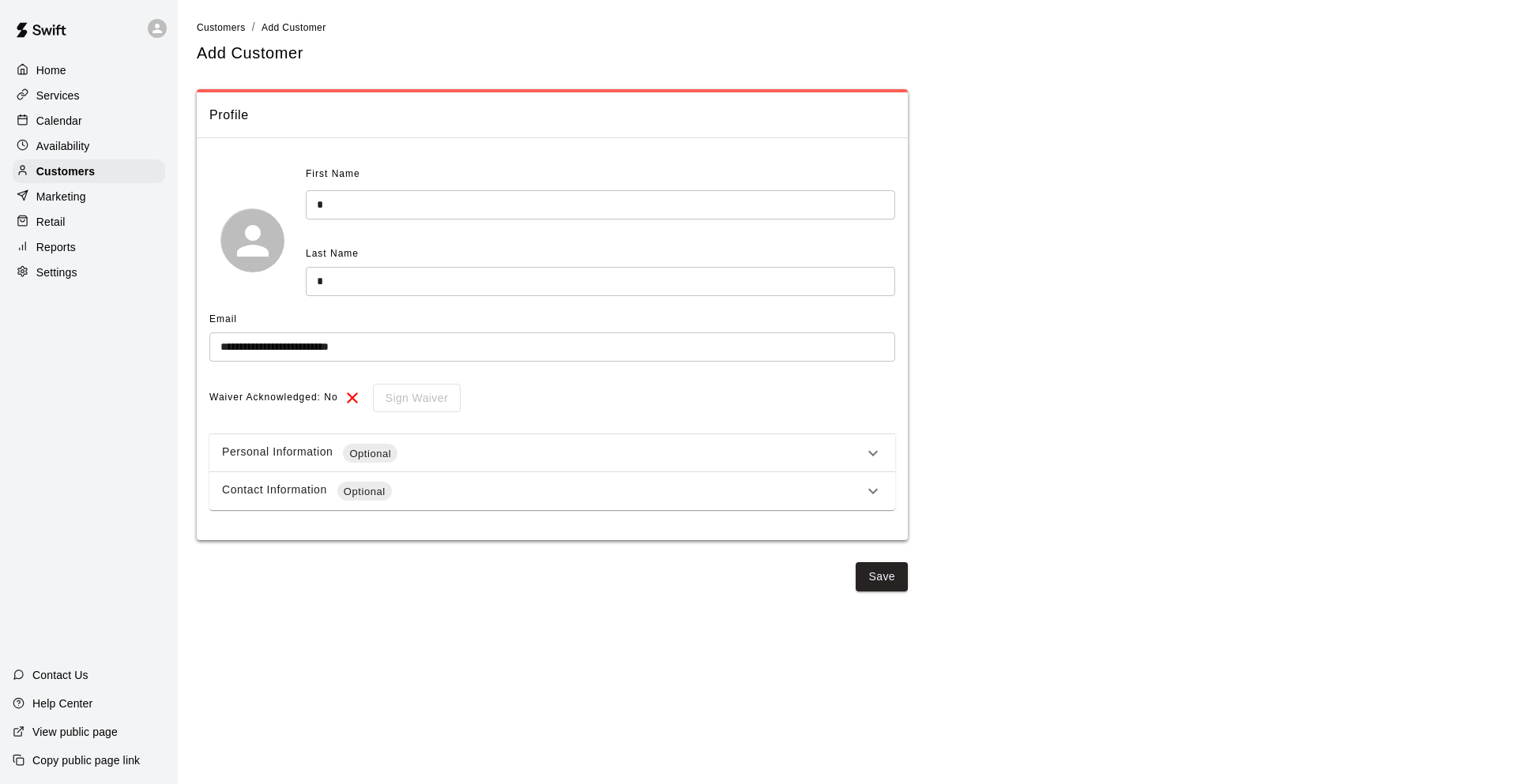
click at [416, 347] on input "**********" at bounding box center [552, 347] width 686 height 29
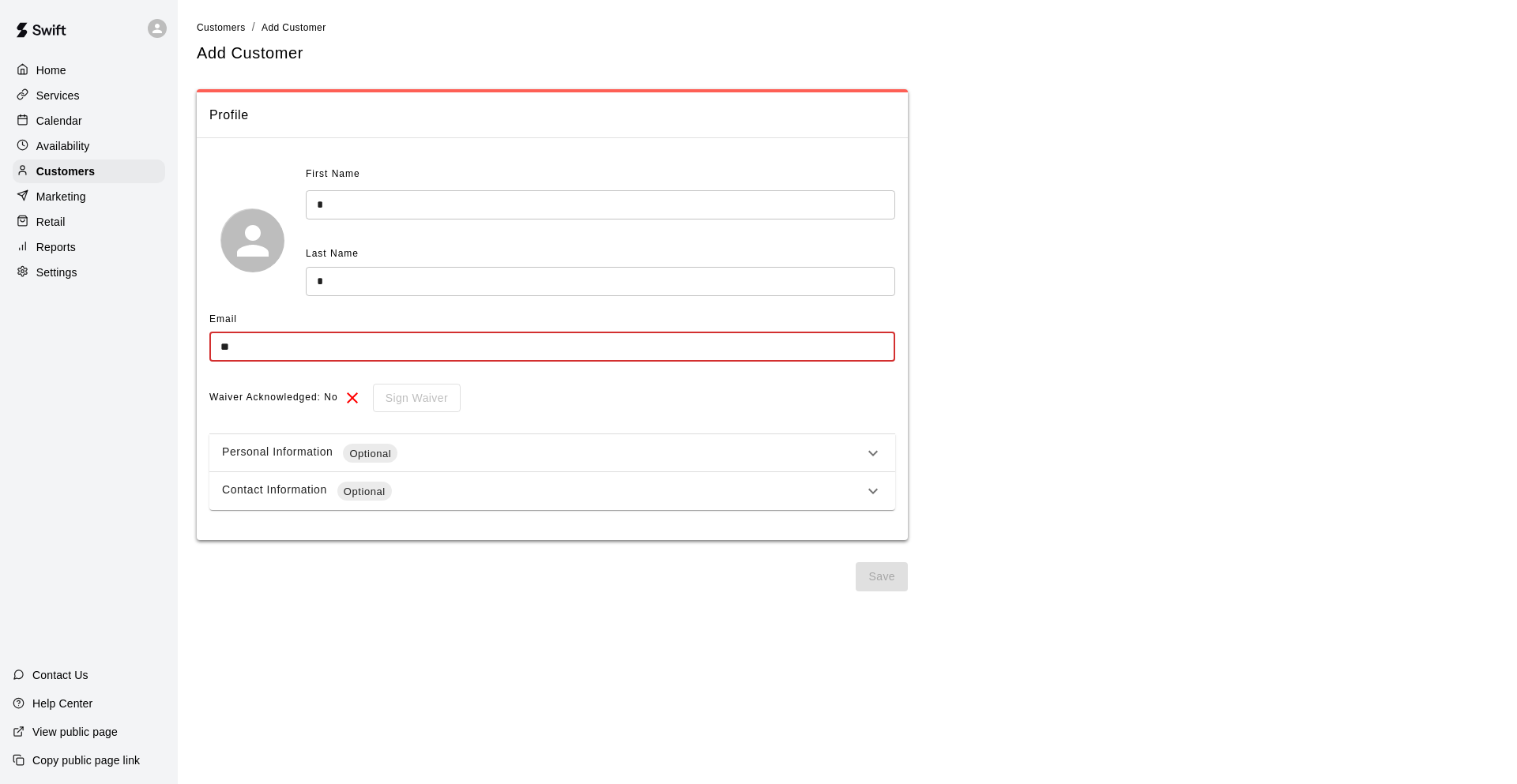
type input "*"
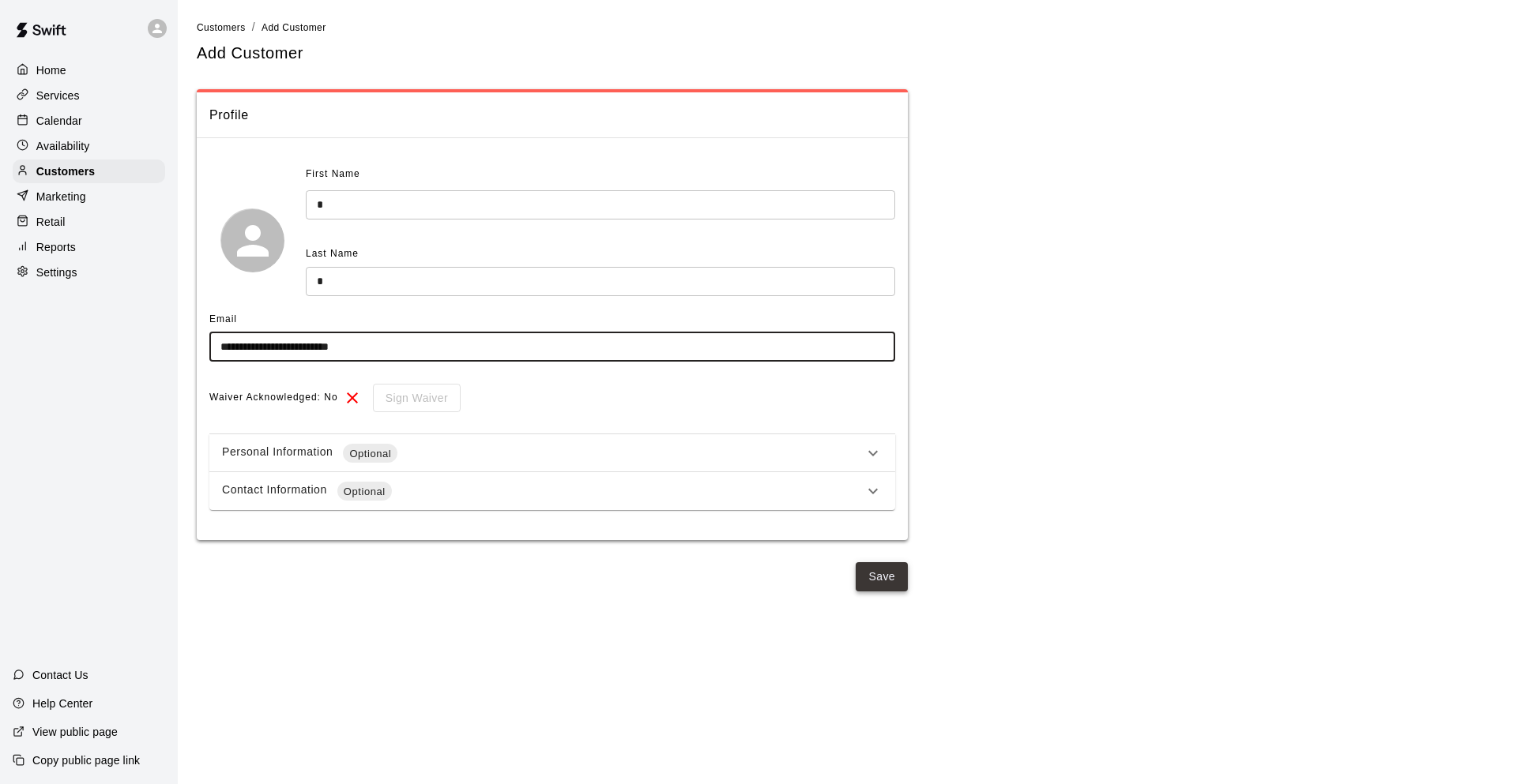
type input "**********"
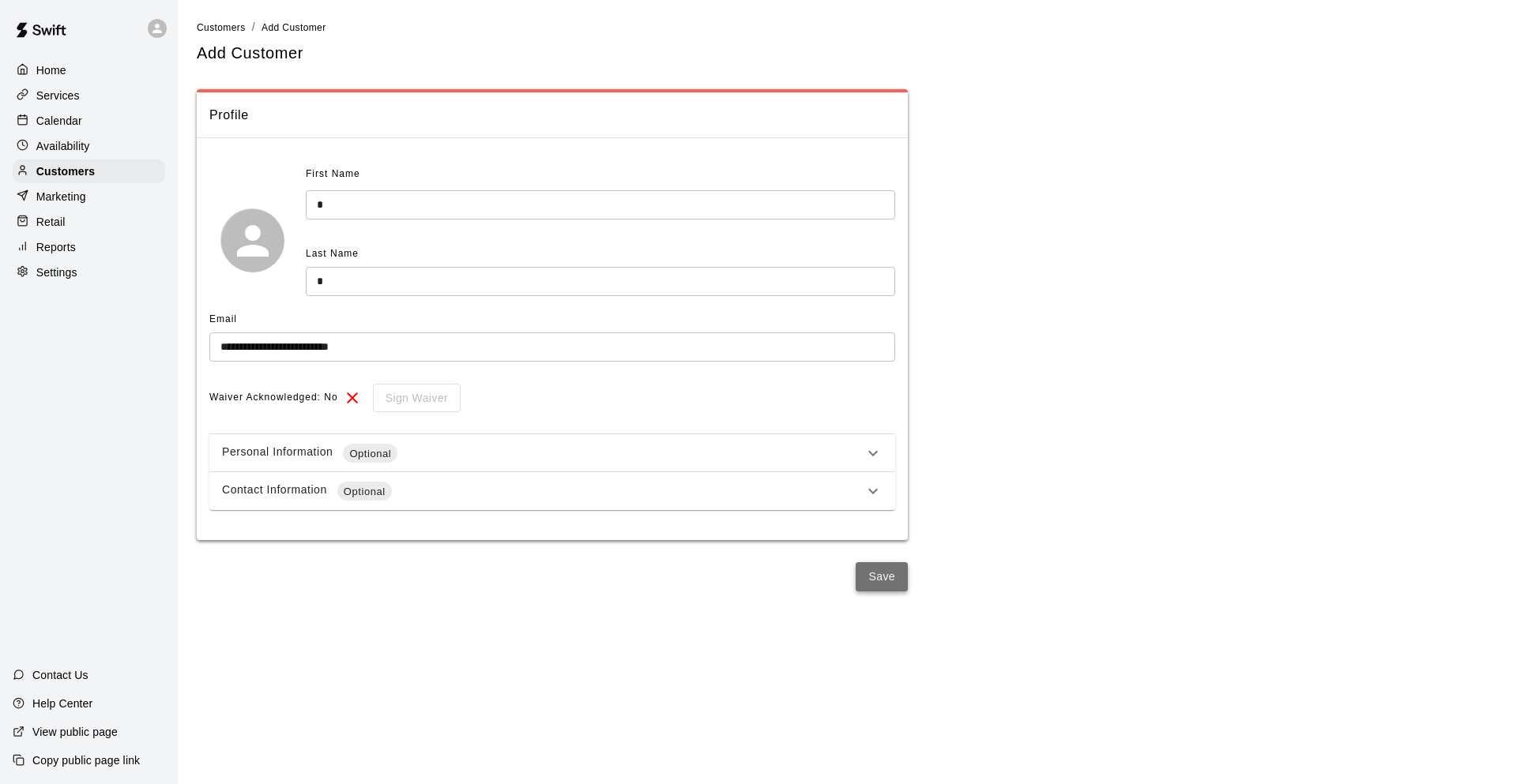
click at [899, 570] on button "Save" at bounding box center [882, 576] width 52 height 29
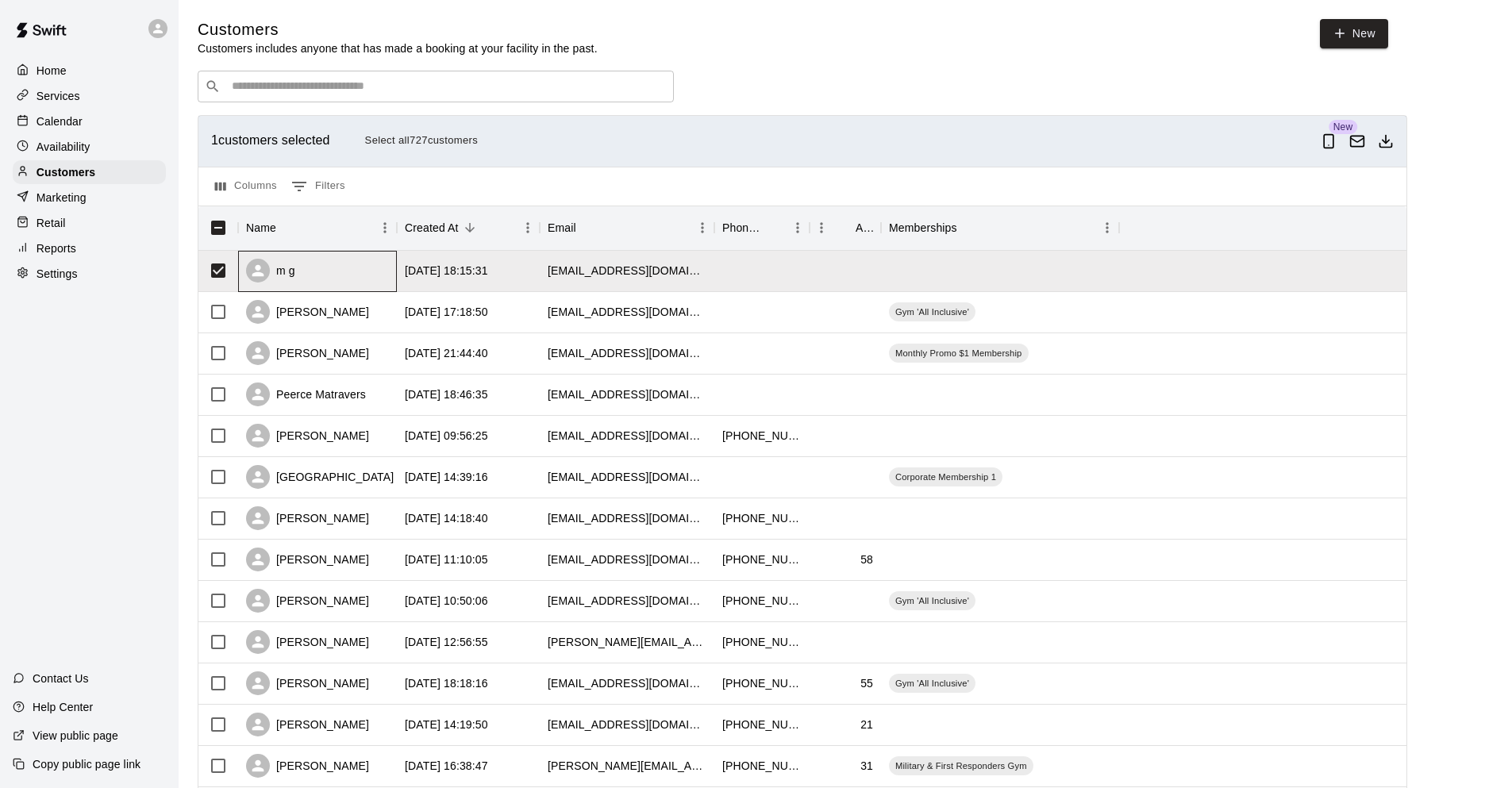
drag, startPoint x: 802, startPoint y: 262, endPoint x: 310, endPoint y: 278, distance: 492.3
drag, startPoint x: 1128, startPoint y: 270, endPoint x: 985, endPoint y: 276, distance: 143.1
click at [985, 277] on div "m g [DATE] 18:15:31 [EMAIL_ADDRESS][DOMAIN_NAME]" at bounding box center [806, 271] width 1217 height 41
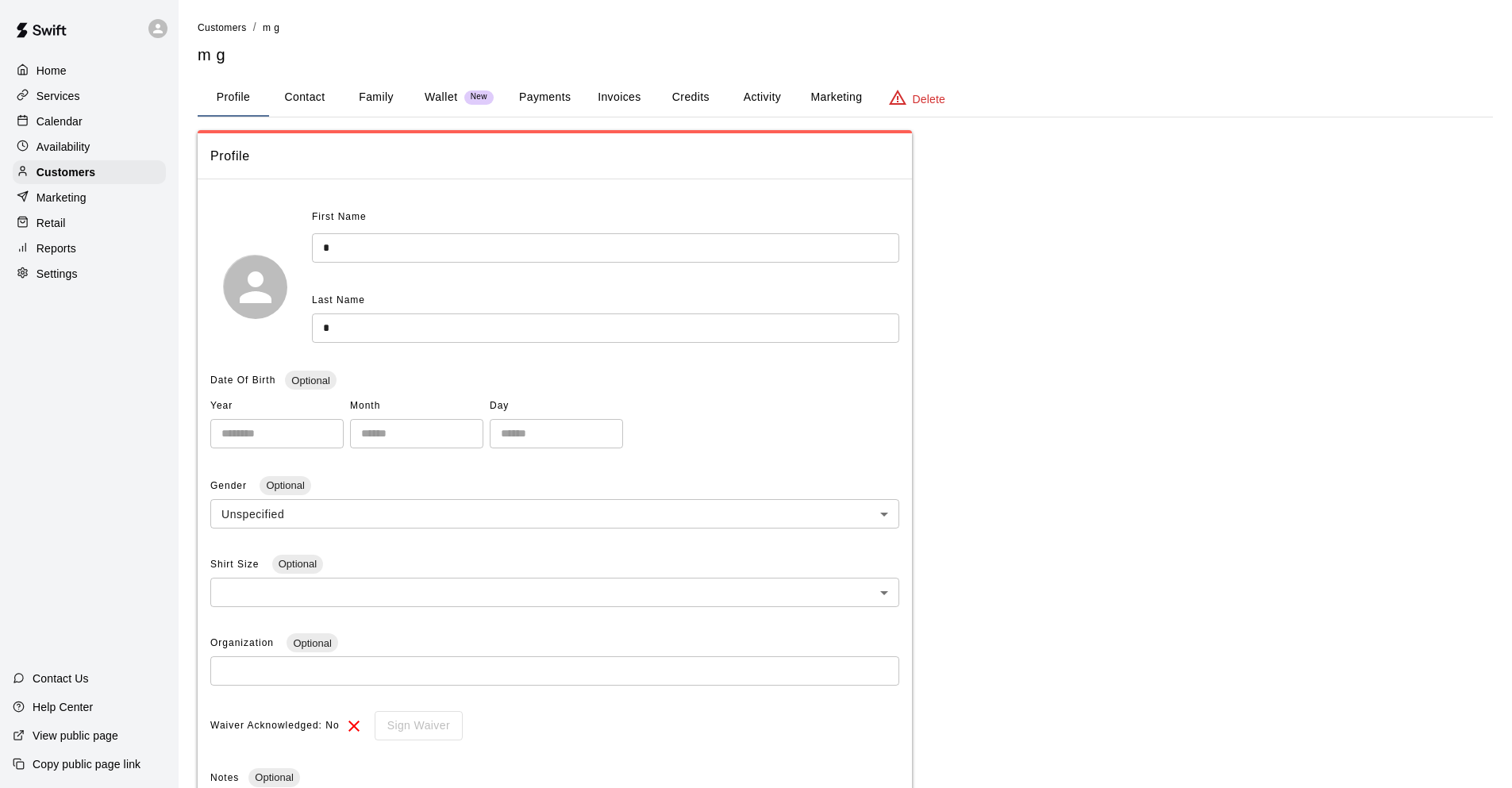
drag, startPoint x: 983, startPoint y: 271, endPoint x: 461, endPoint y: 333, distance: 525.7
click at [462, 335] on input "*" at bounding box center [605, 327] width 587 height 29
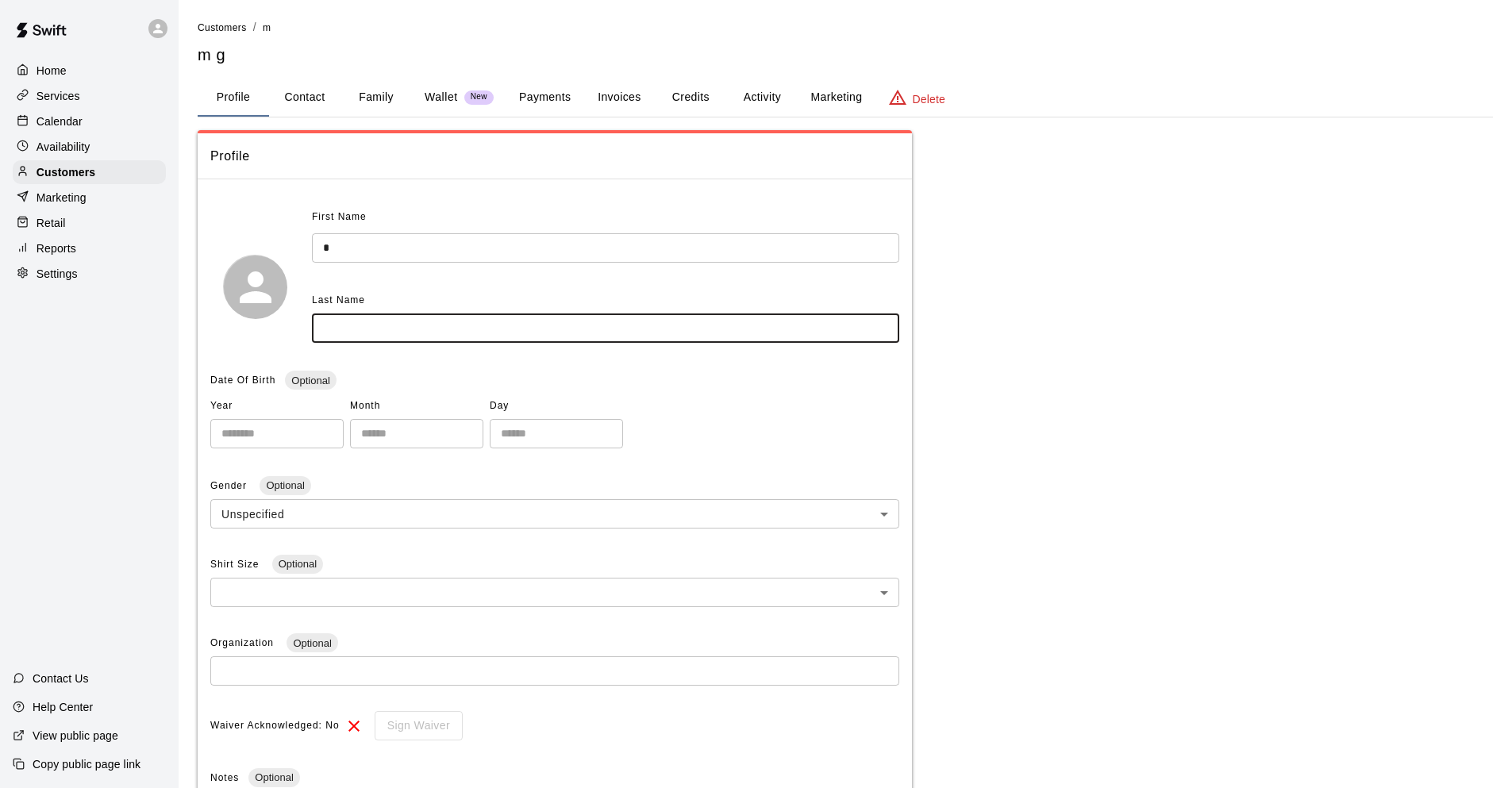
click at [390, 247] on input "*" at bounding box center [605, 247] width 587 height 29
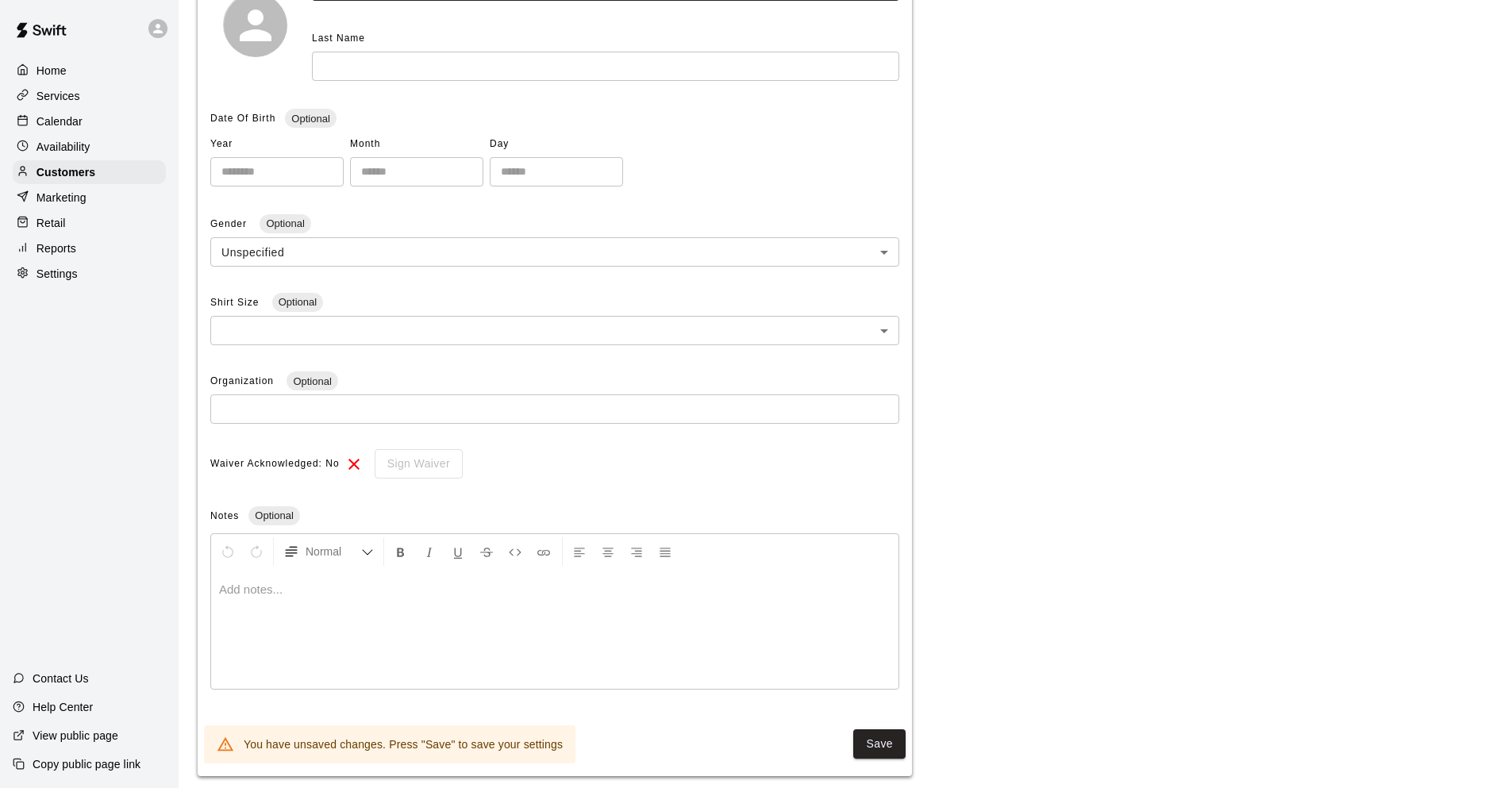
scroll to position [282, 0]
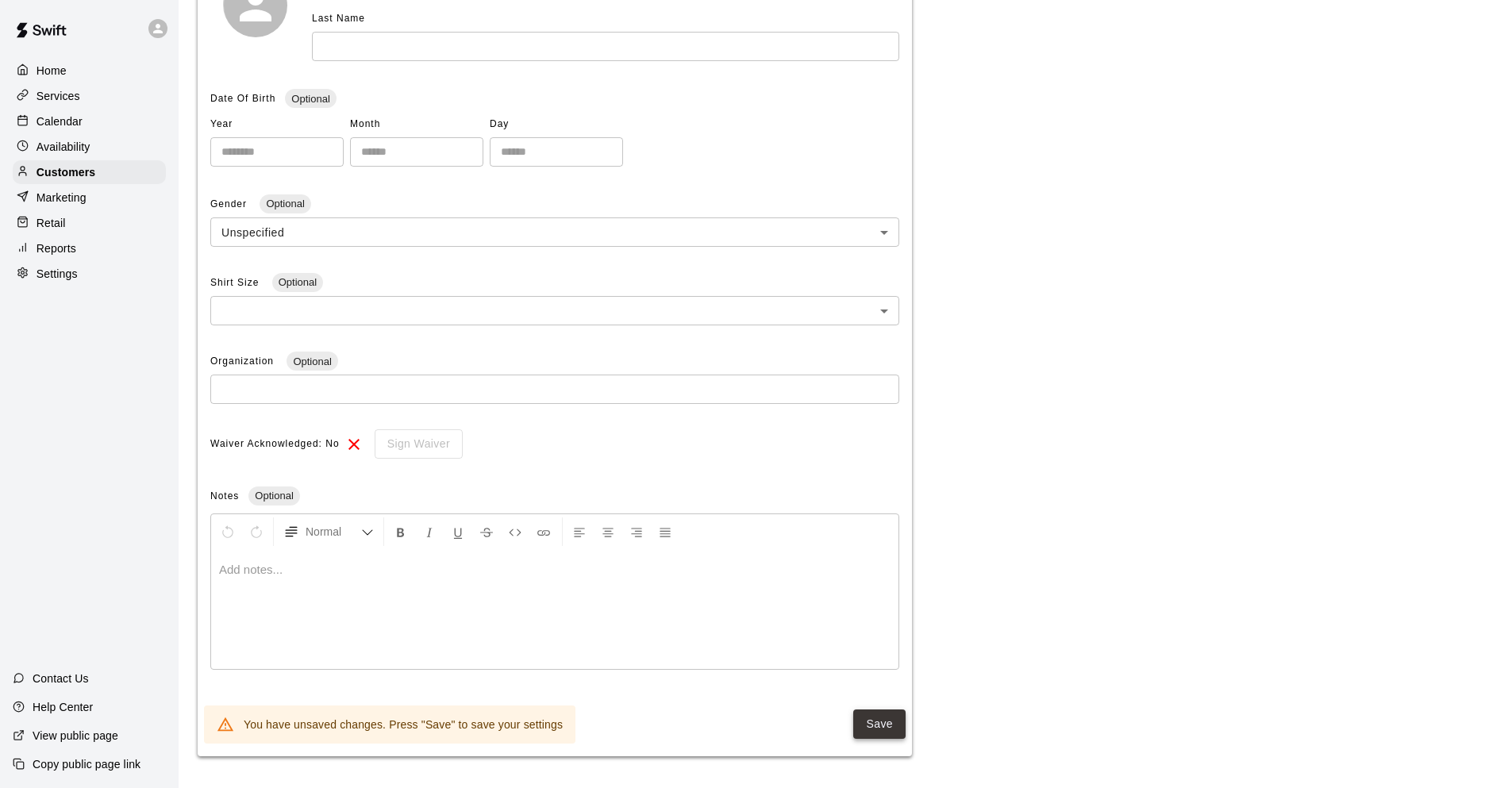
click at [874, 718] on button "Save" at bounding box center [879, 724] width 53 height 29
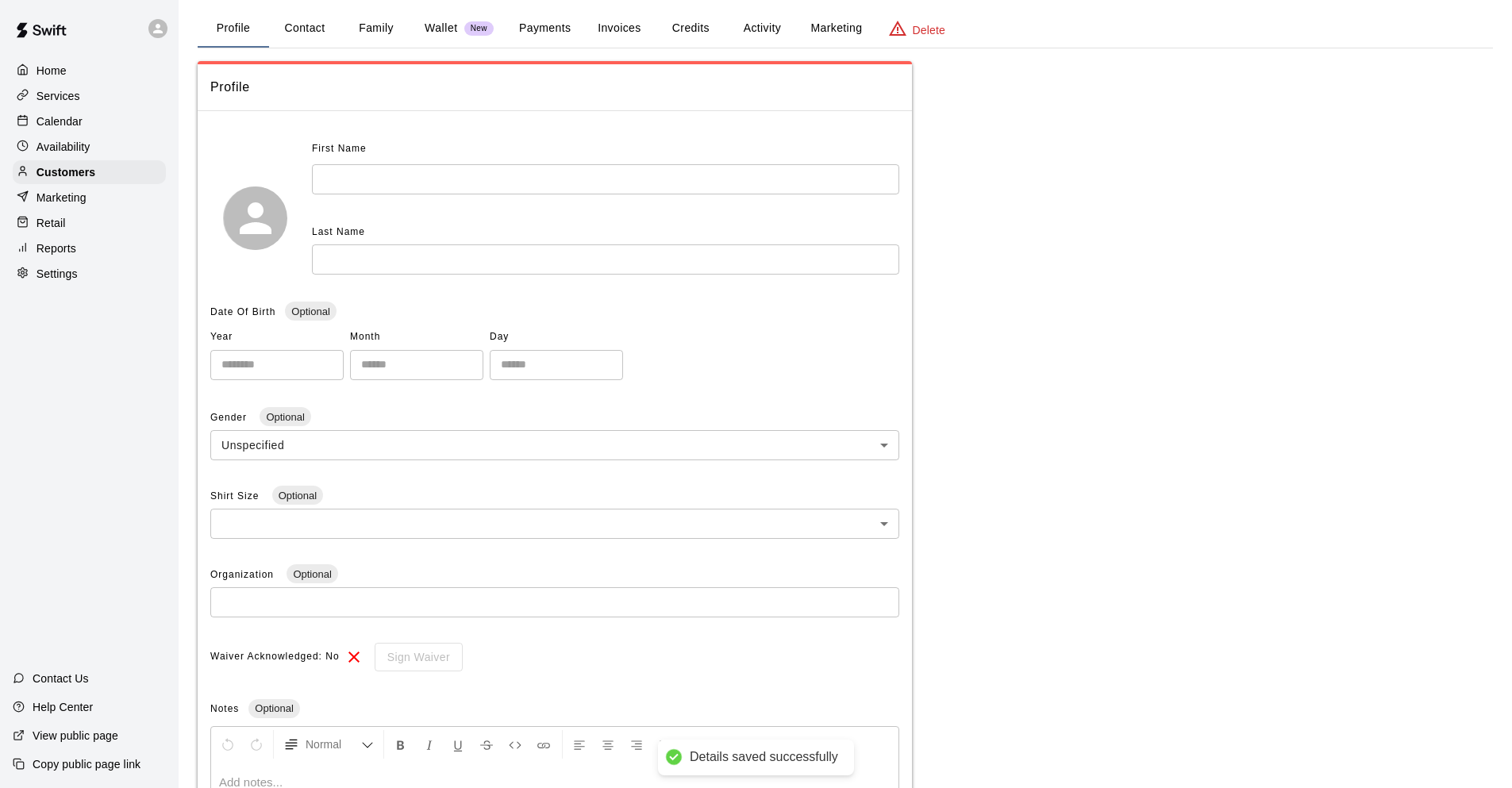
scroll to position [0, 0]
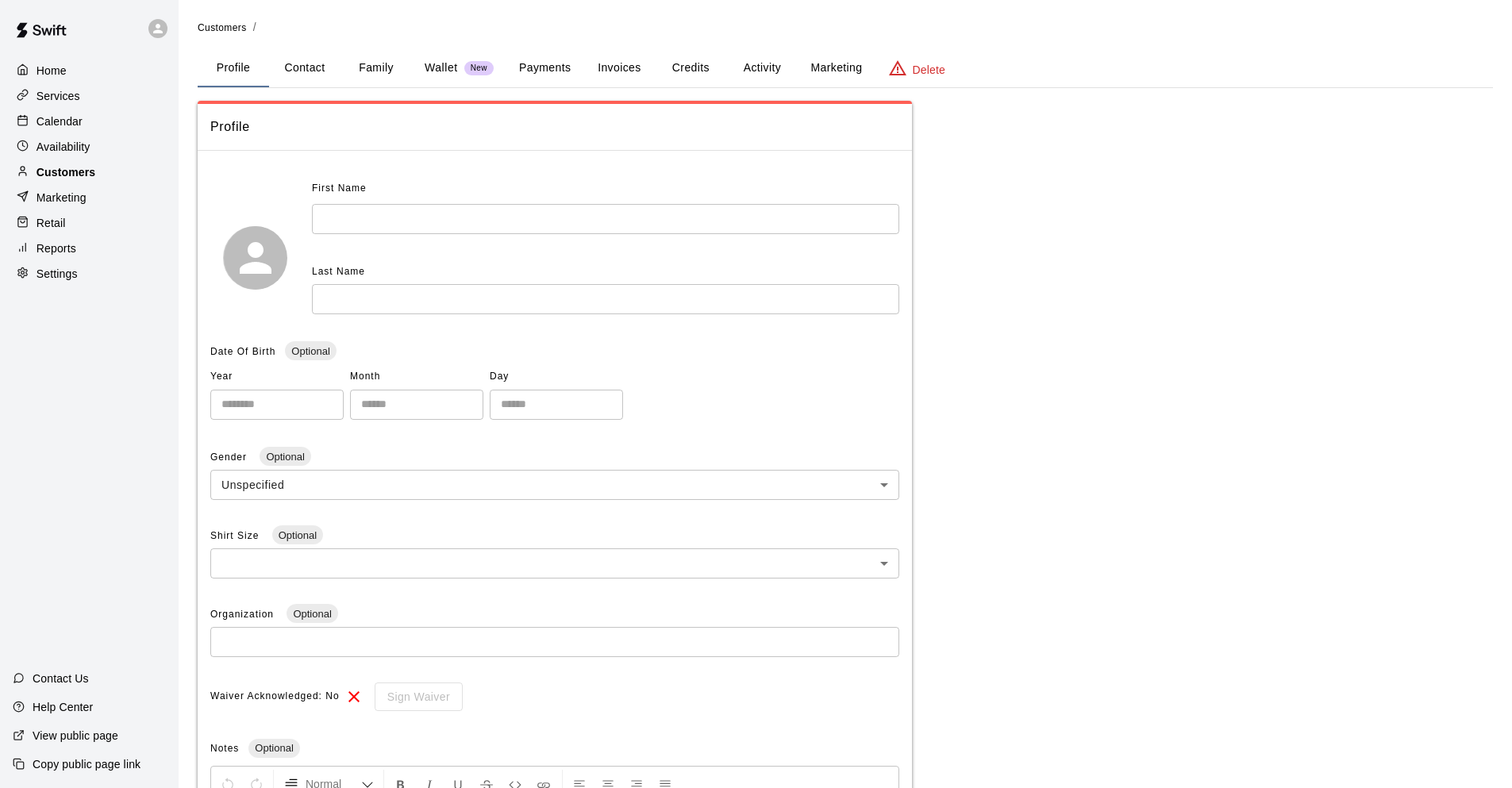
click at [73, 173] on p "Customers" at bounding box center [66, 172] width 59 height 16
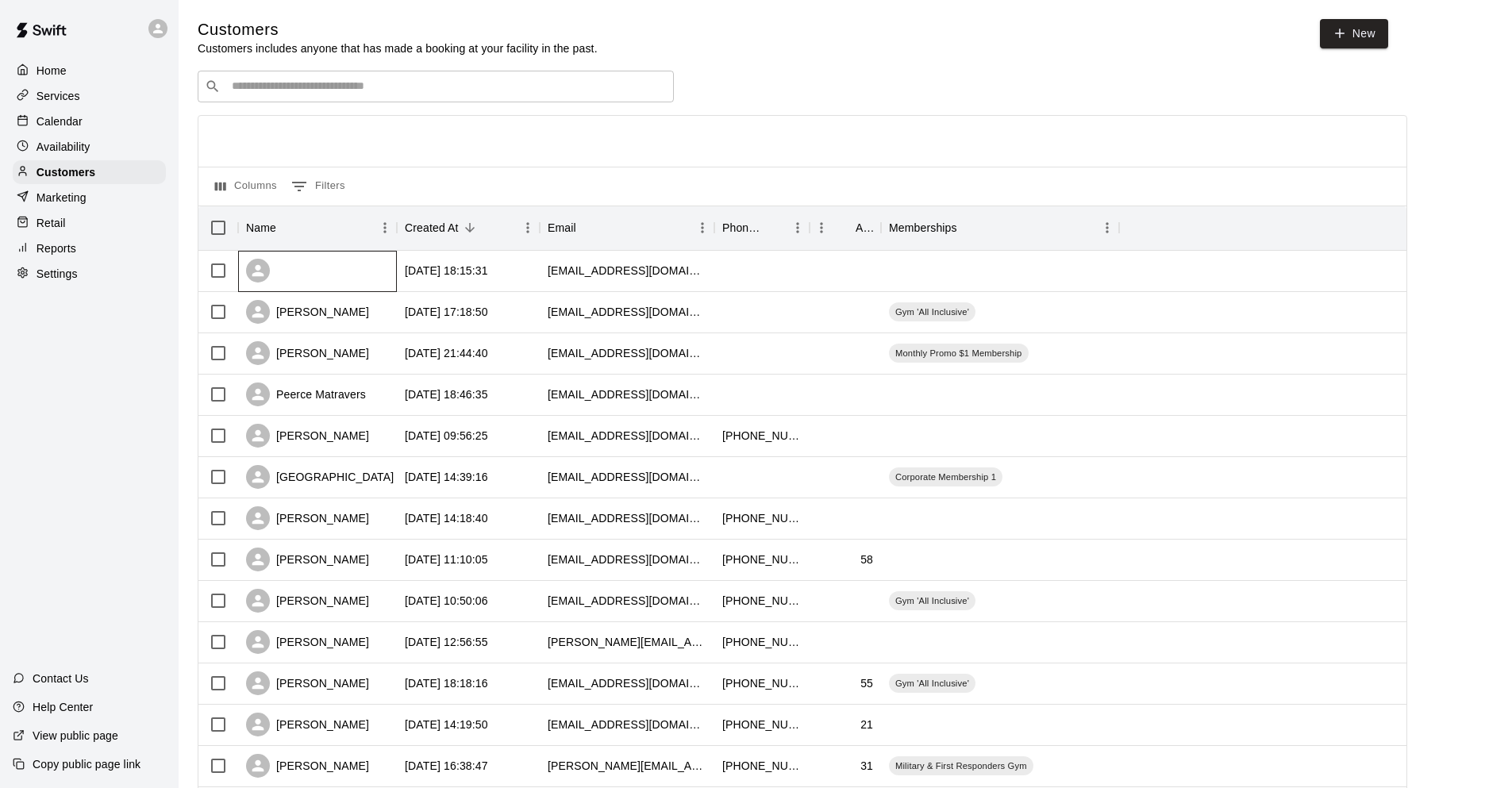
drag, startPoint x: 749, startPoint y: 269, endPoint x: 303, endPoint y: 272, distance: 446.0
drag, startPoint x: 303, startPoint y: 272, endPoint x: 130, endPoint y: 278, distance: 173.1
click at [130, 278] on div "Settings" at bounding box center [89, 273] width 154 height 24
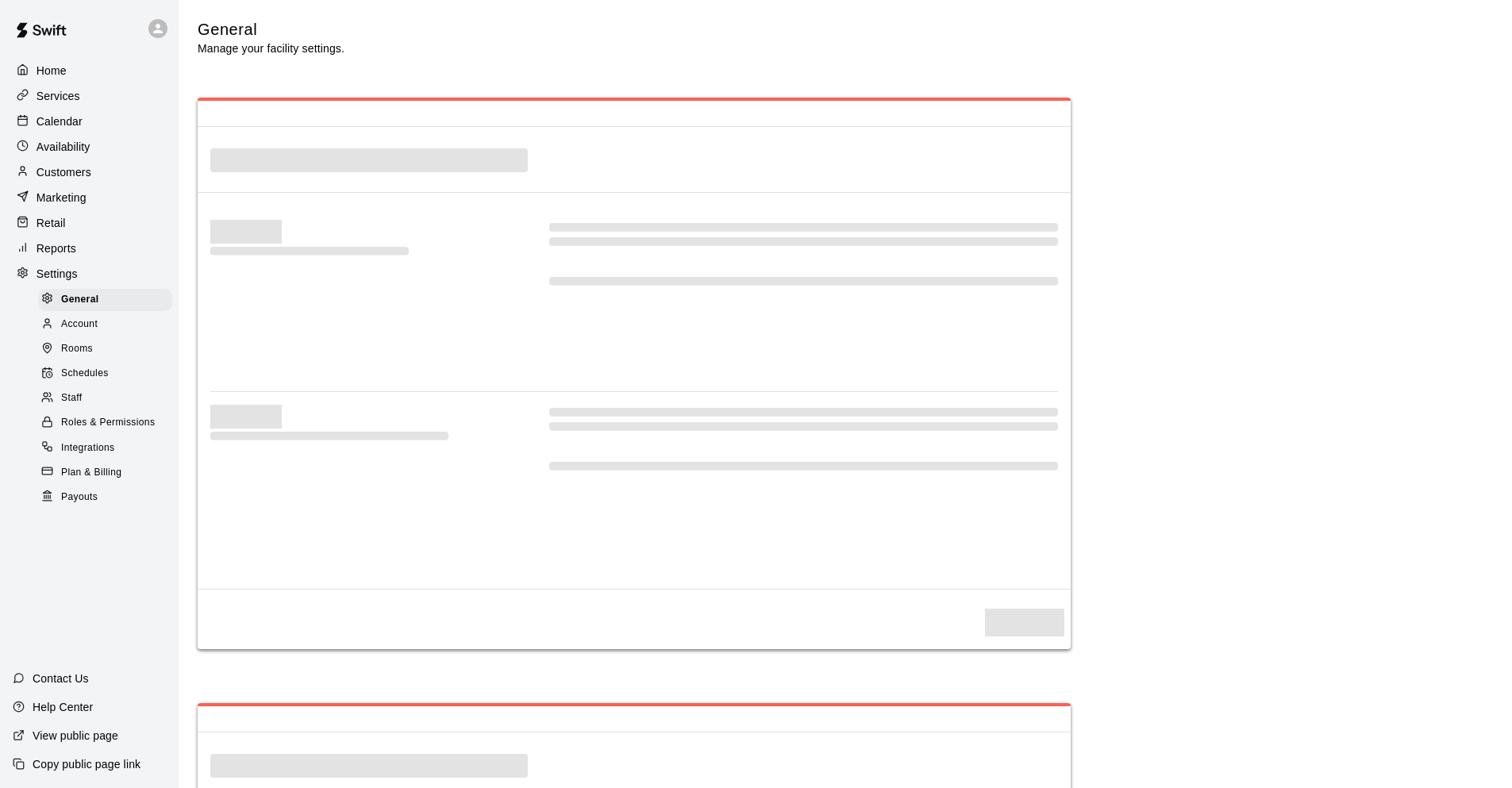
select select "**"
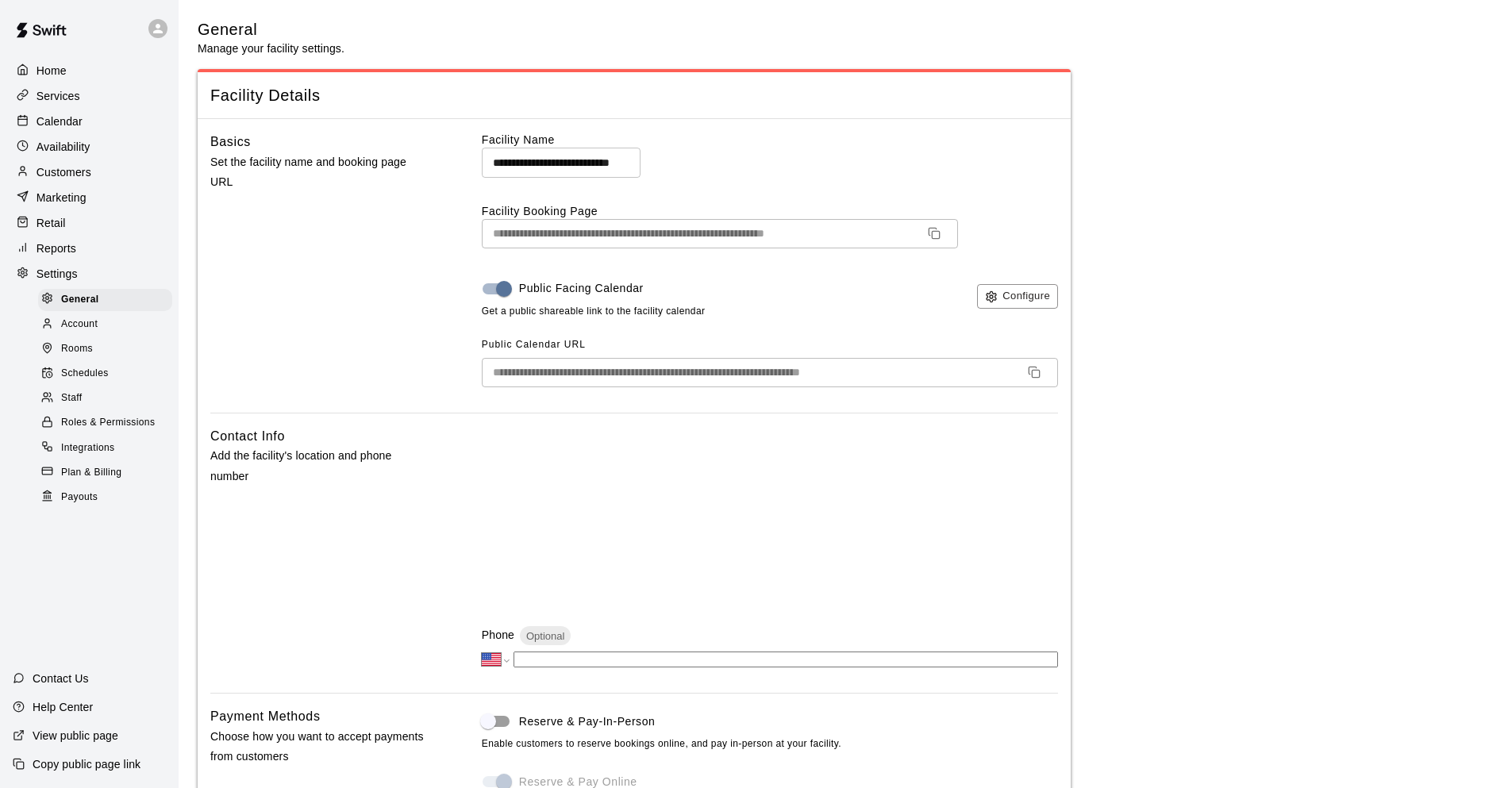
click at [77, 170] on p "Customers" at bounding box center [64, 172] width 54 height 16
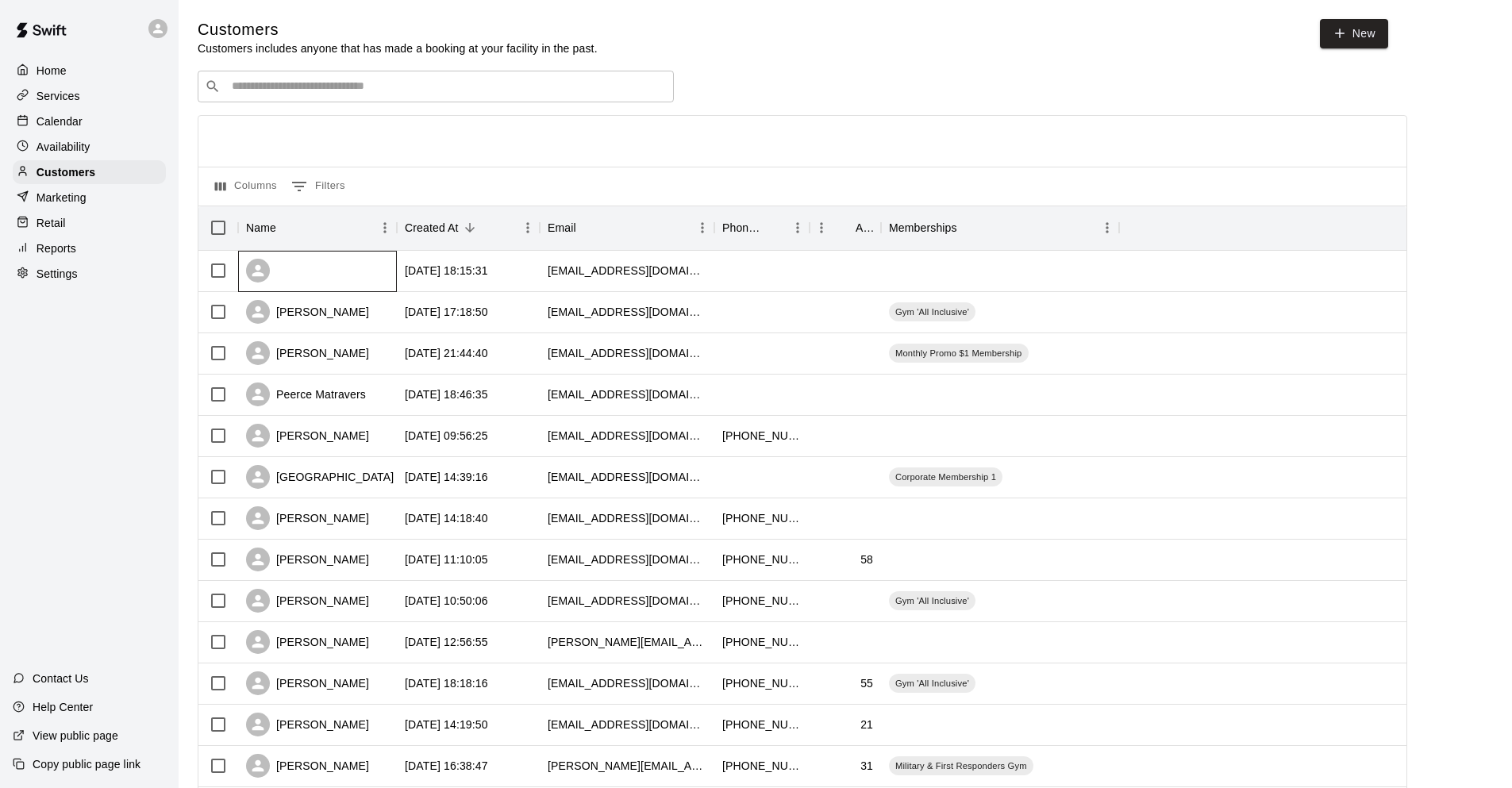
click at [224, 273] on div "[DATE] 18:15:31 [EMAIL_ADDRESS][DOMAIN_NAME]" at bounding box center [806, 271] width 1217 height 41
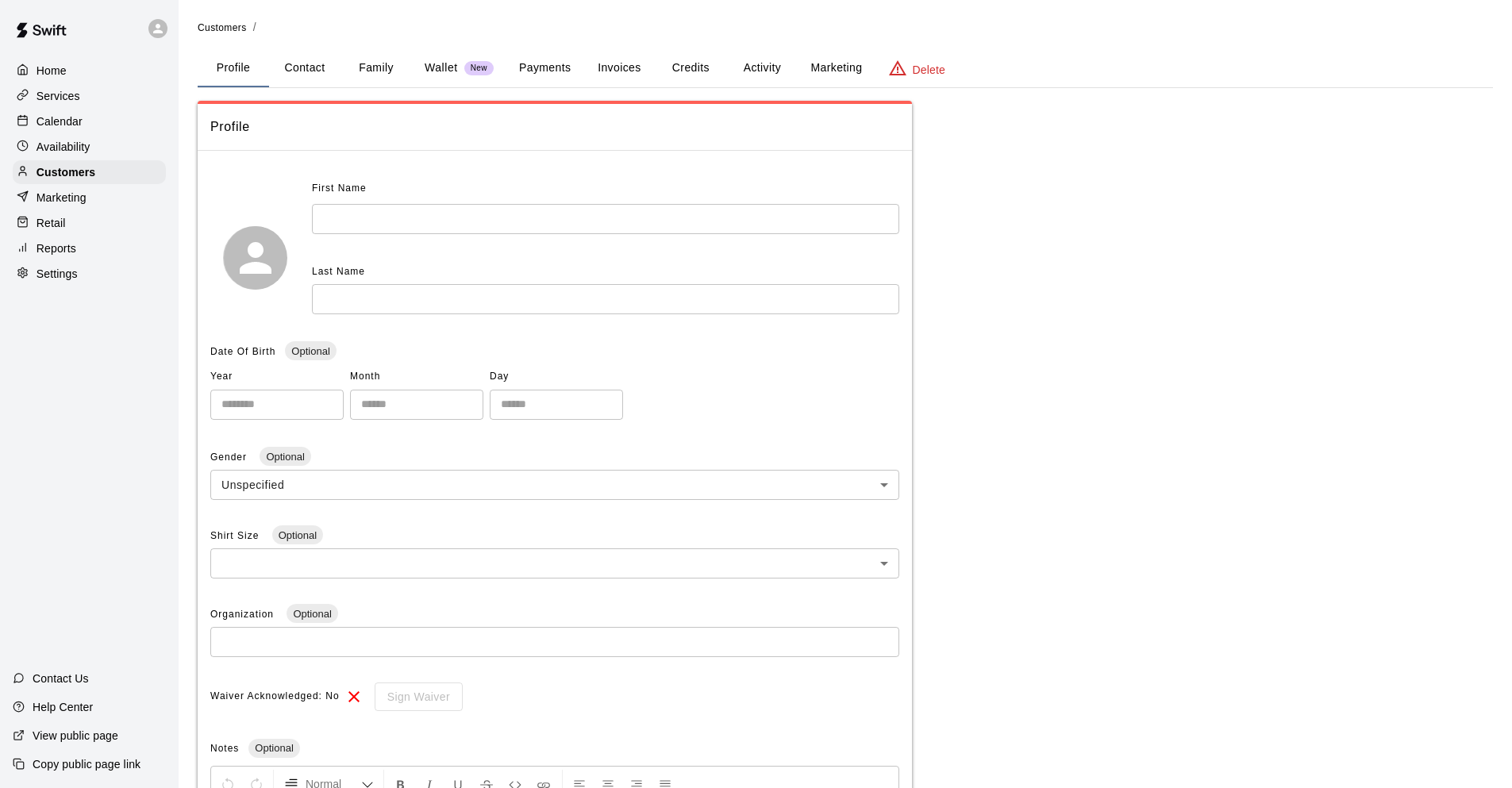
click at [928, 67] on p "Delete" at bounding box center [928, 70] width 32 height 16
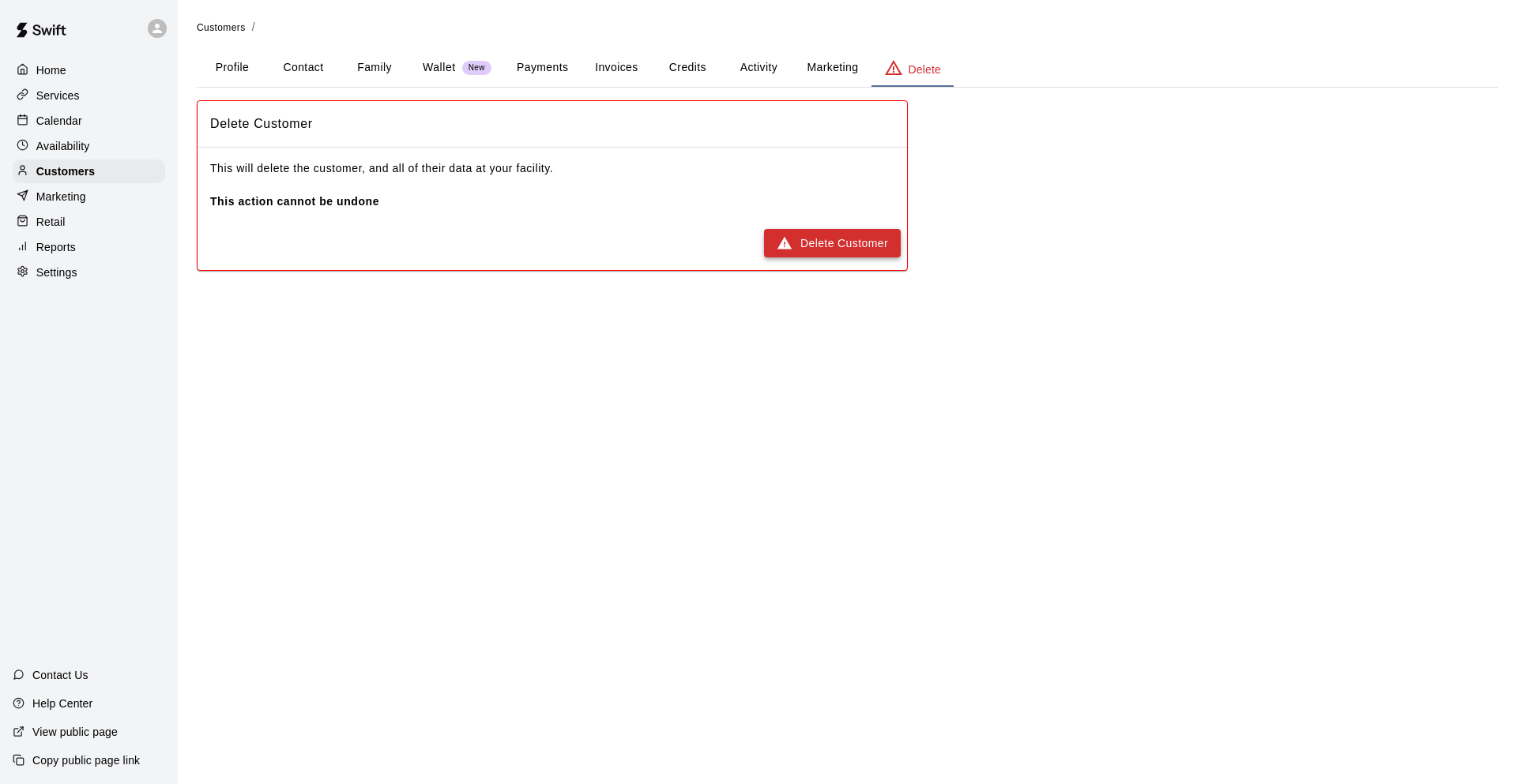
click at [864, 238] on button "Delete Customer" at bounding box center [832, 243] width 136 height 29
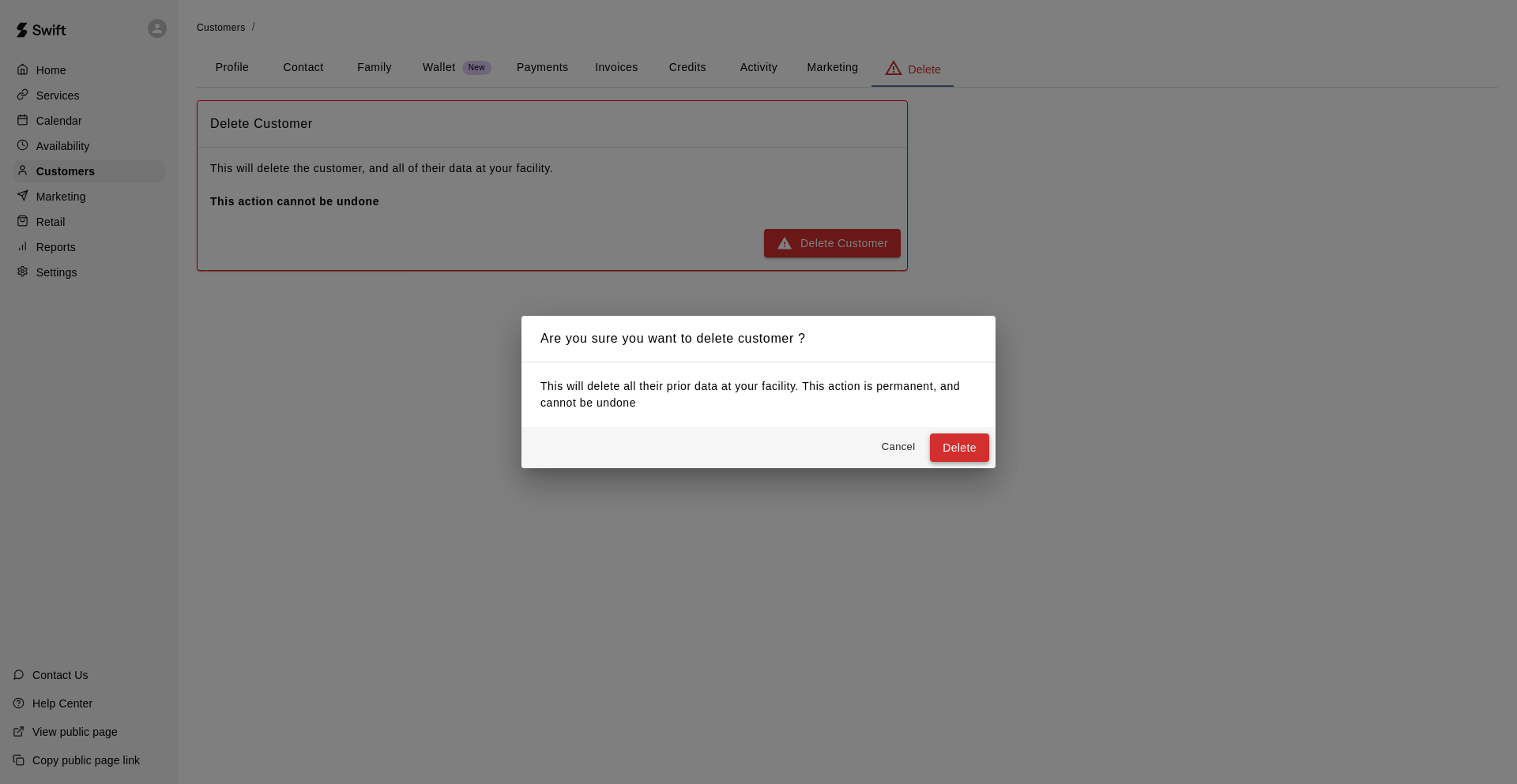
click at [956, 444] on button "Delete" at bounding box center [960, 448] width 59 height 29
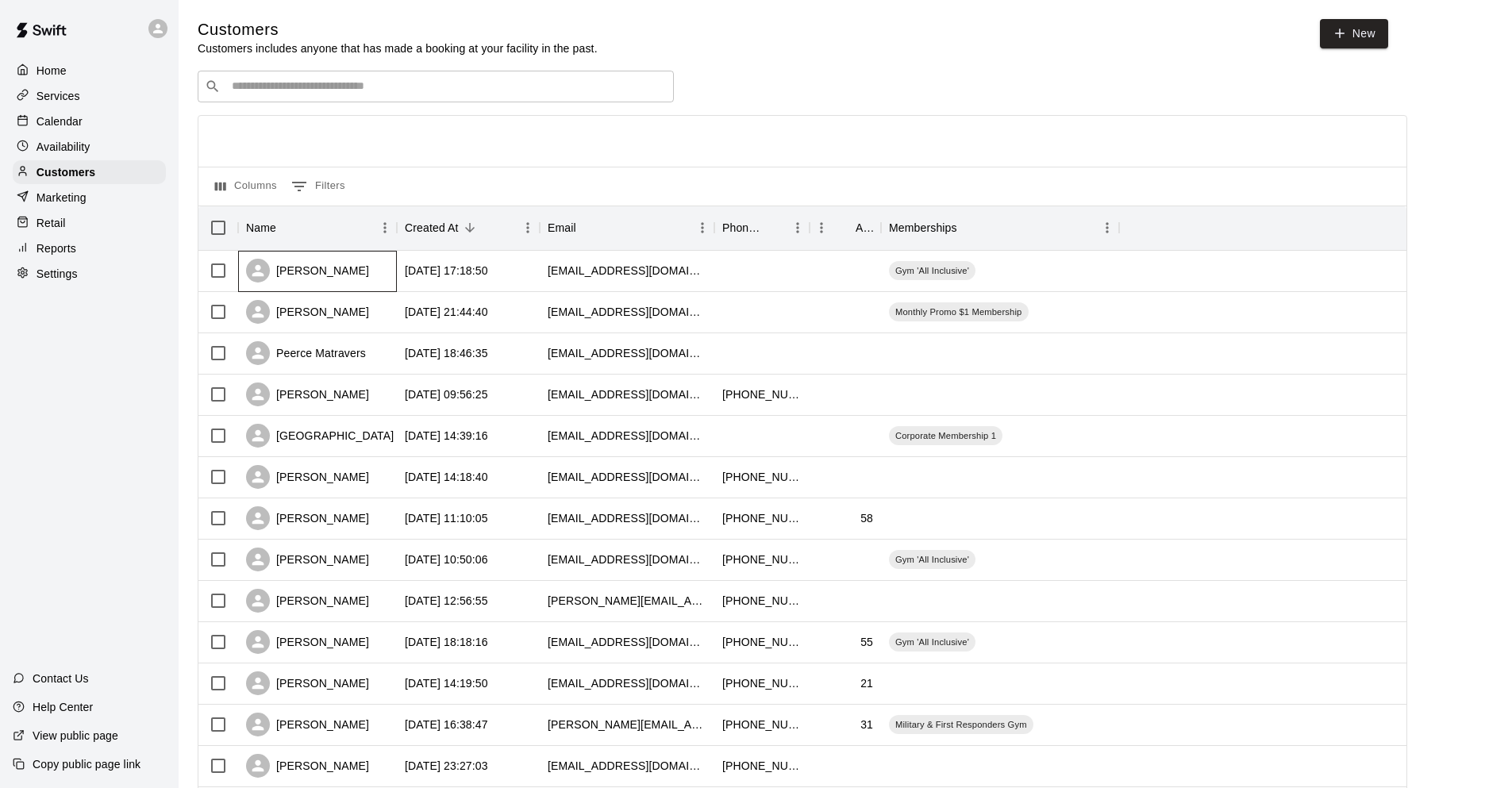
click at [327, 266] on div "[PERSON_NAME]" at bounding box center [307, 270] width 123 height 24
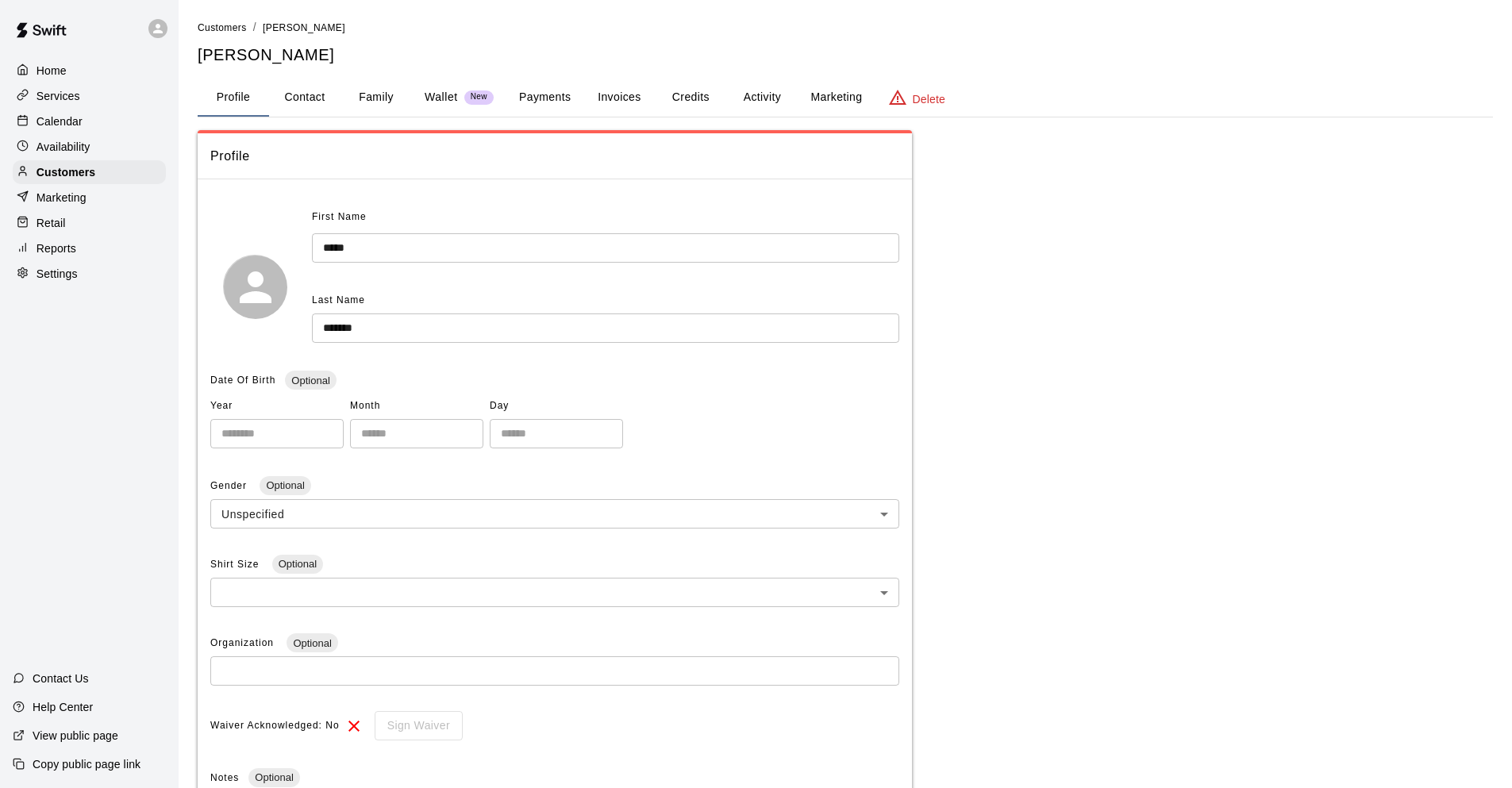
click at [552, 100] on button "Payments" at bounding box center [545, 97] width 77 height 38
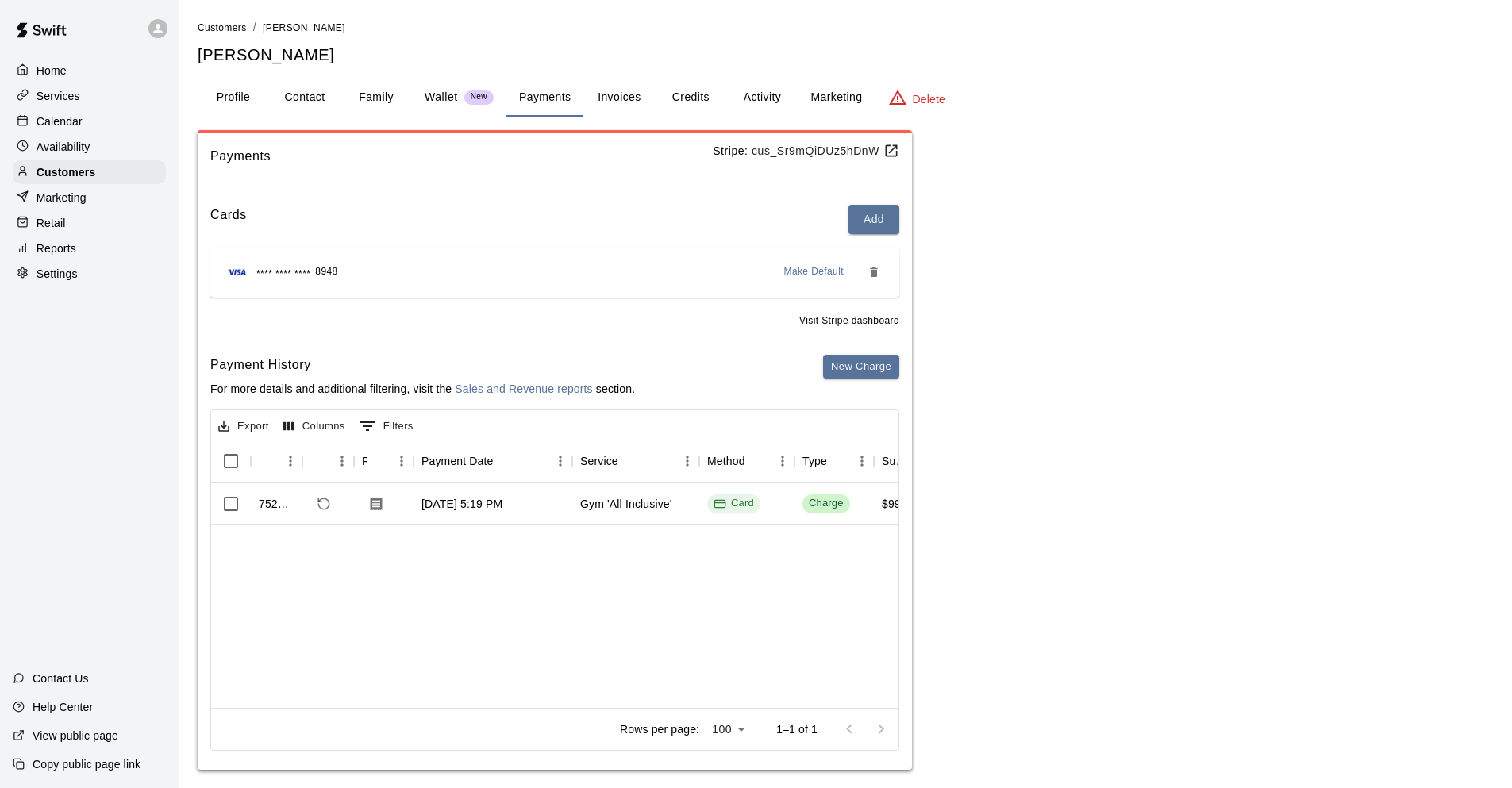
click at [751, 95] on button "Activity" at bounding box center [762, 97] width 71 height 38
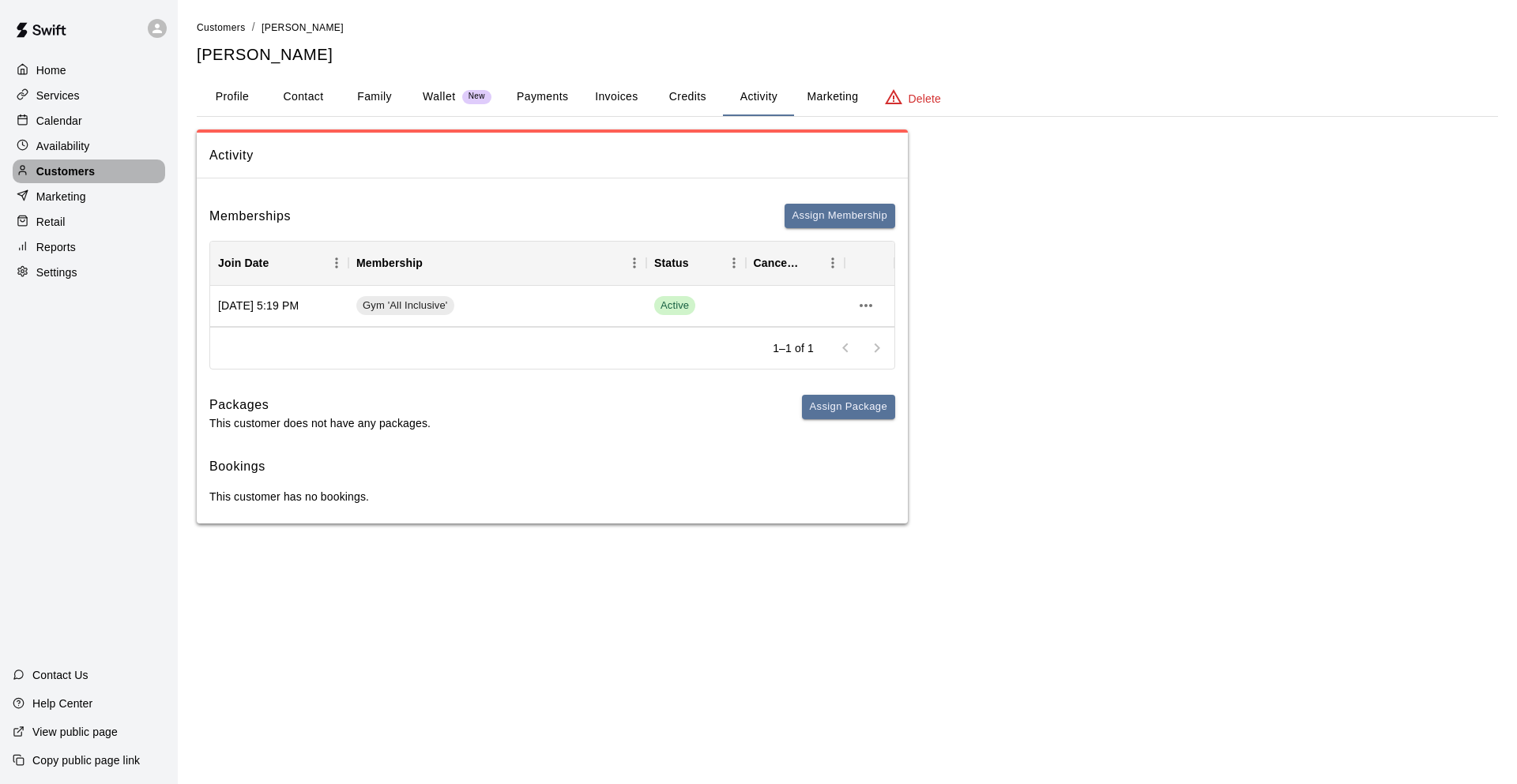
click at [85, 168] on p "Customers" at bounding box center [66, 171] width 59 height 16
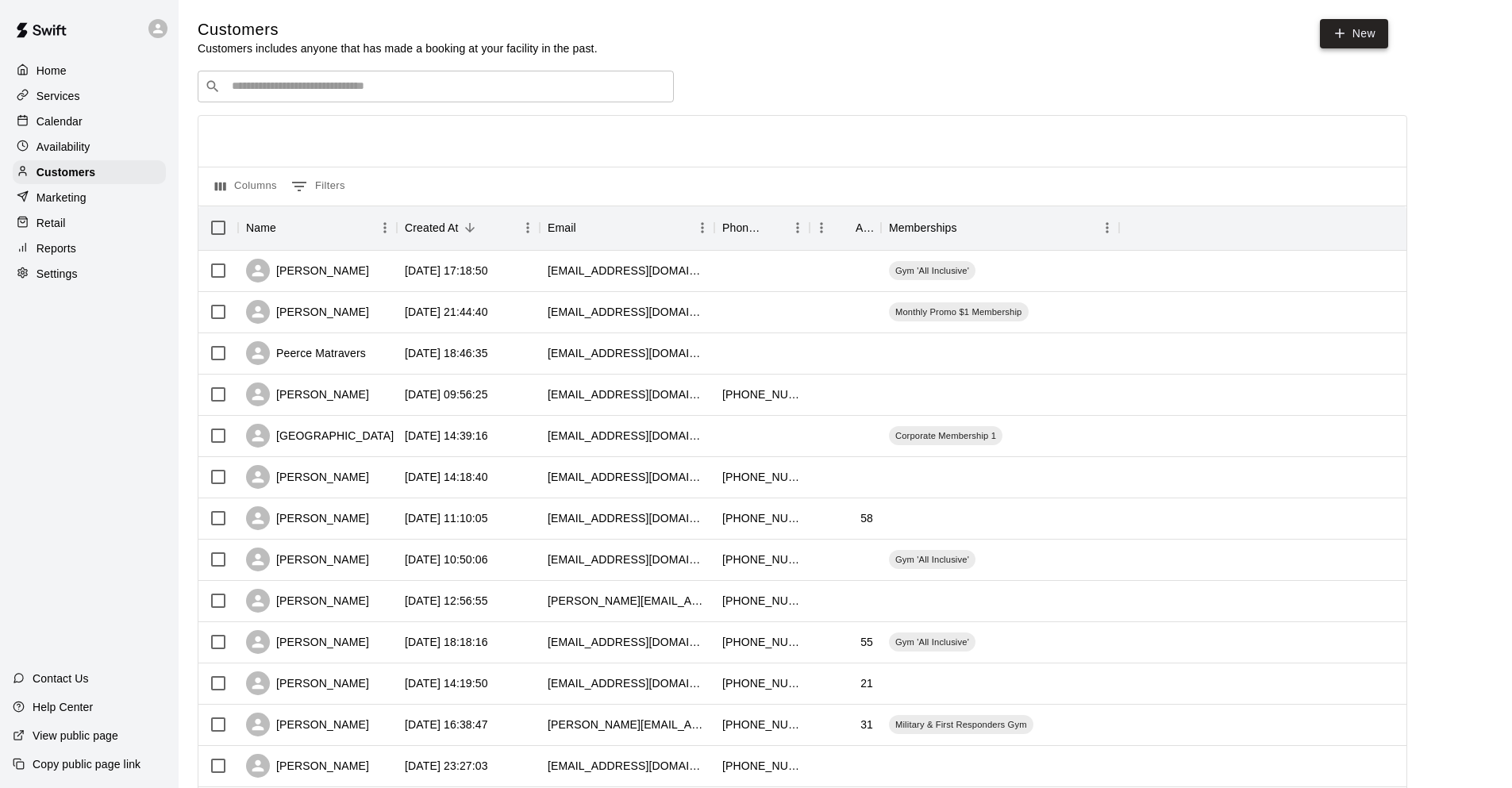
click at [1378, 31] on link "New" at bounding box center [1354, 33] width 68 height 29
select select "**"
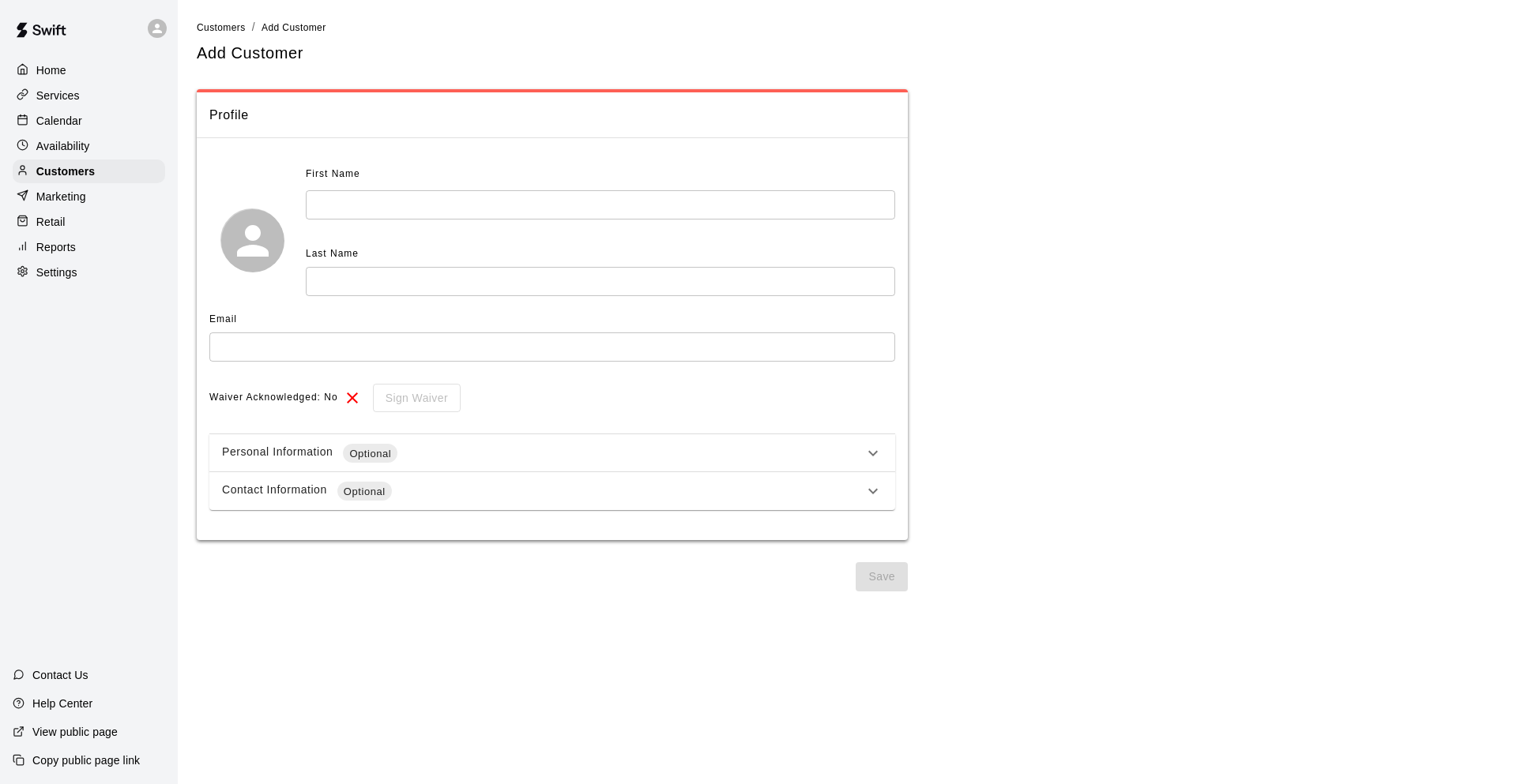
click at [842, 451] on div "Personal Information Optional" at bounding box center [542, 453] width 641 height 19
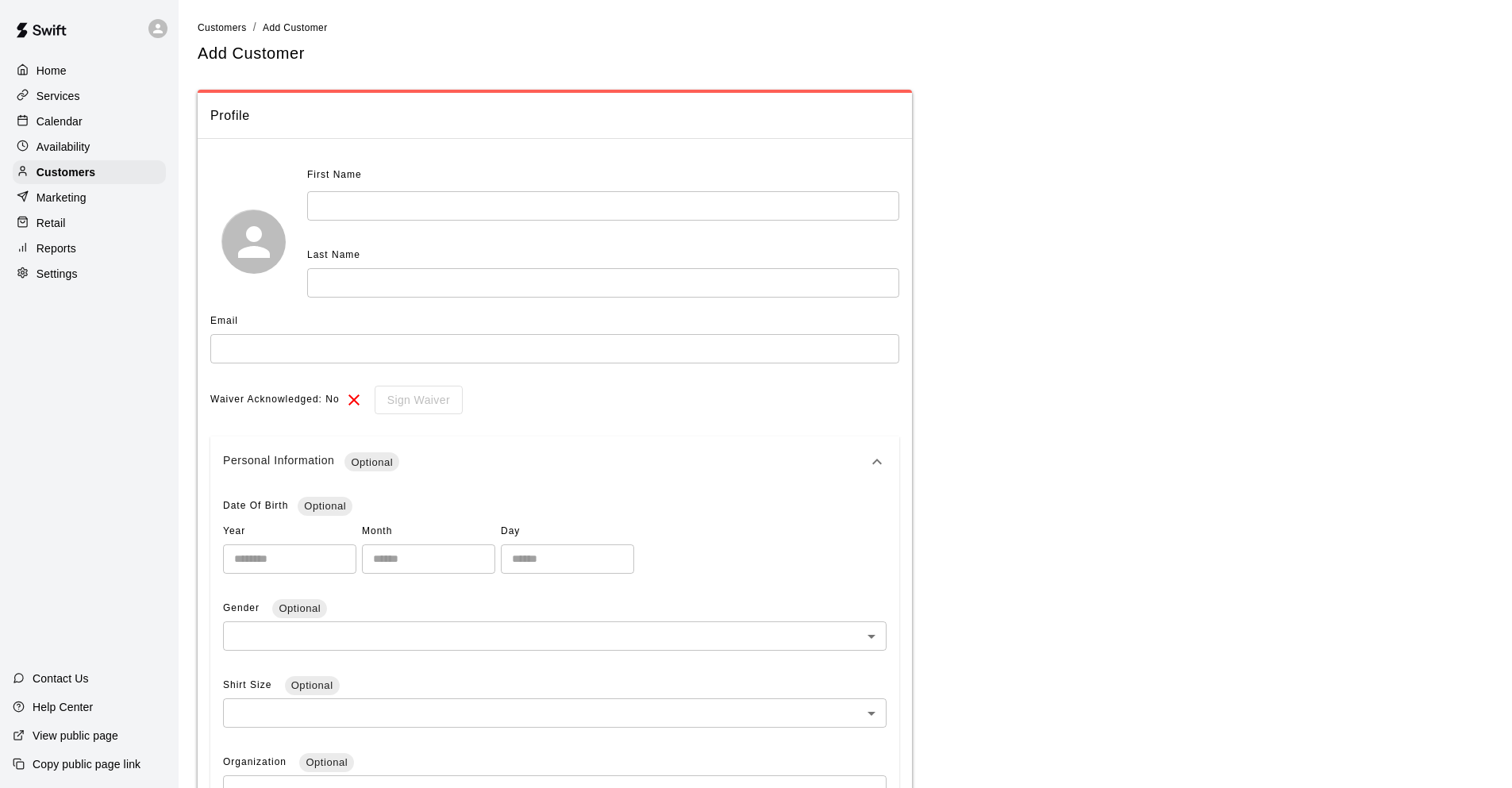
click at [856, 455] on div "Personal Information Optional" at bounding box center [545, 462] width 644 height 19
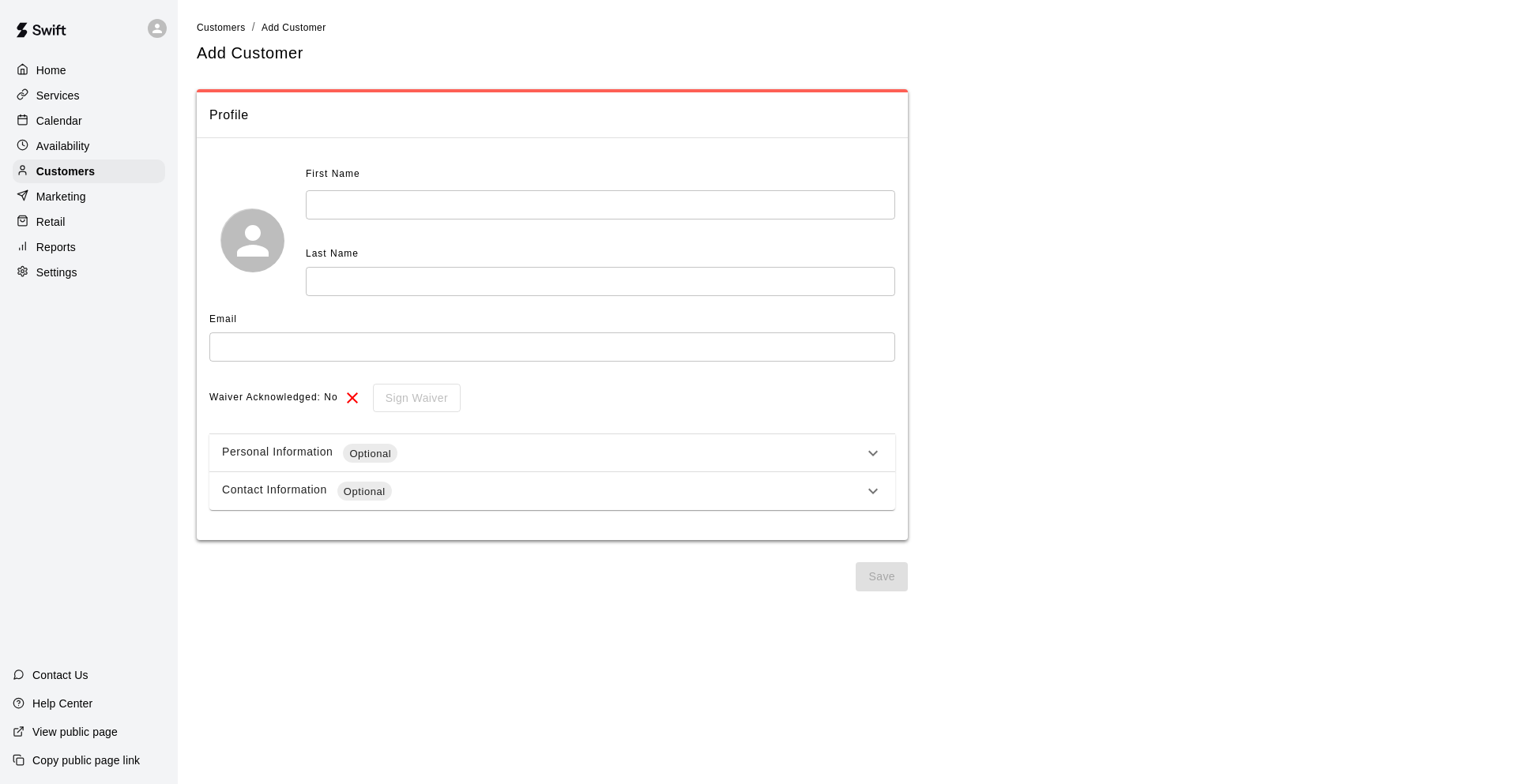
click at [828, 496] on div "Contact Information Optional" at bounding box center [542, 492] width 641 height 19
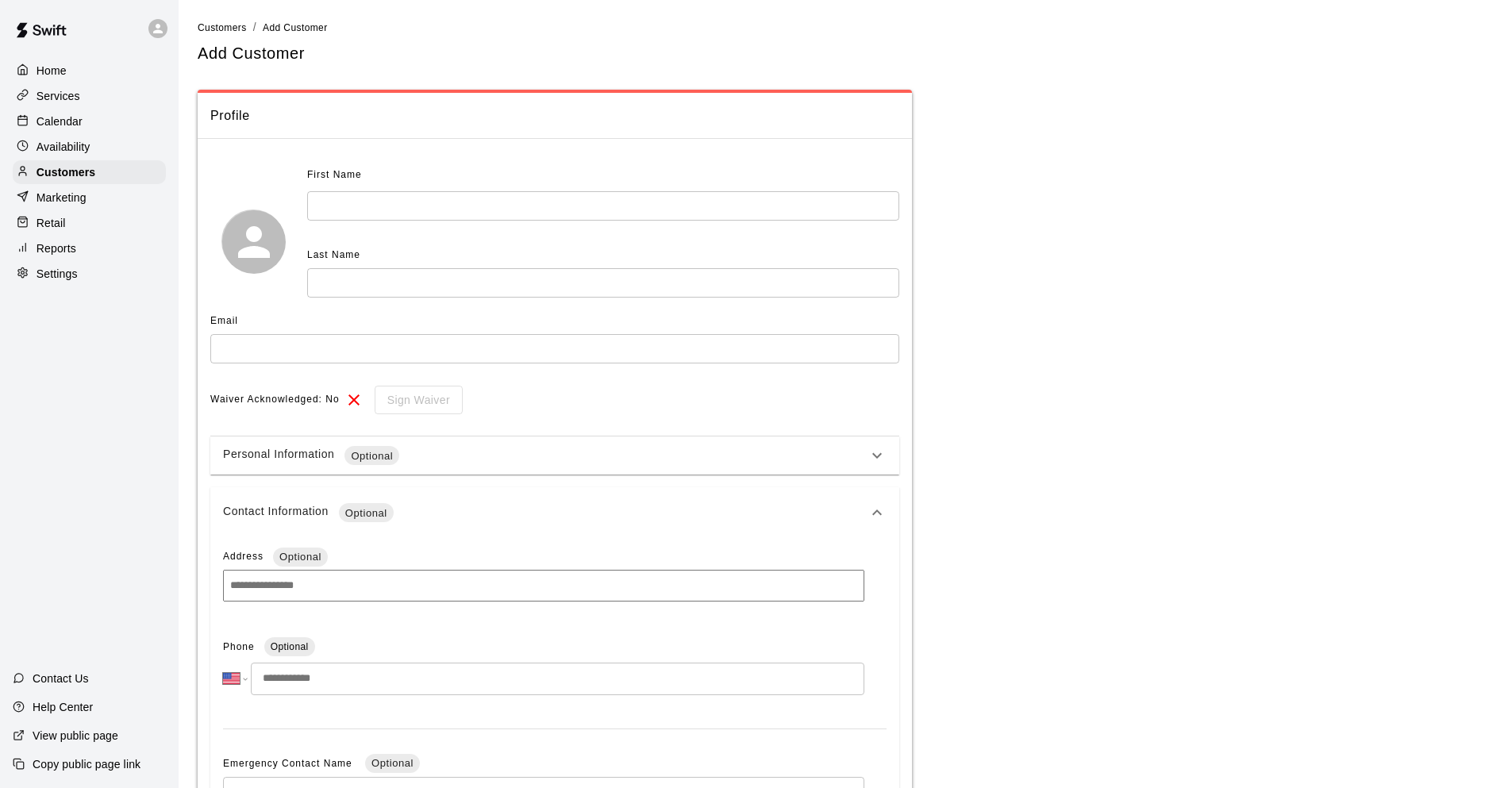
click at [889, 451] on div "Personal Information Optional" at bounding box center [555, 455] width 689 height 38
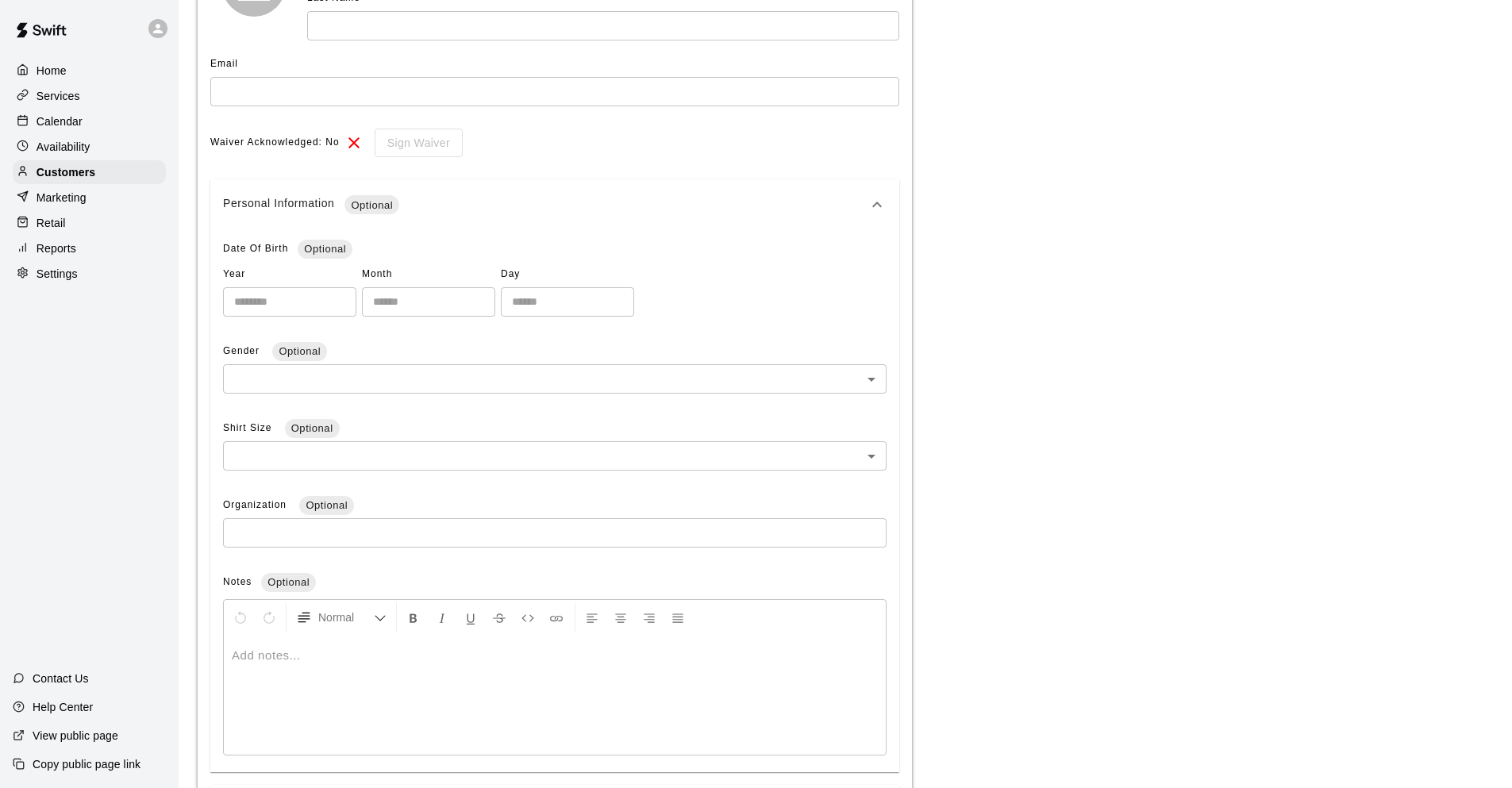
scroll to position [238, 0]
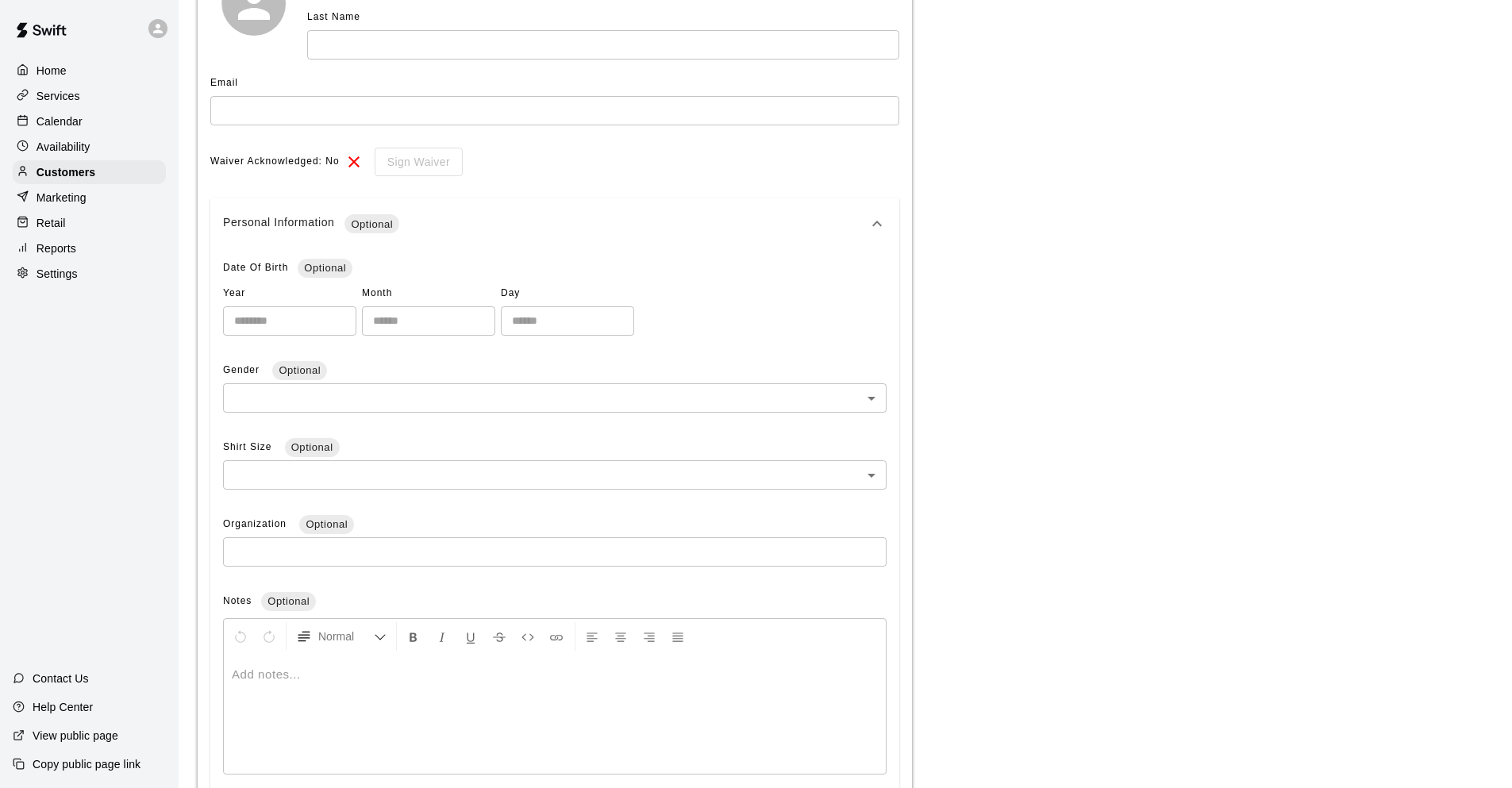
click at [875, 225] on icon at bounding box center [877, 223] width 10 height 5
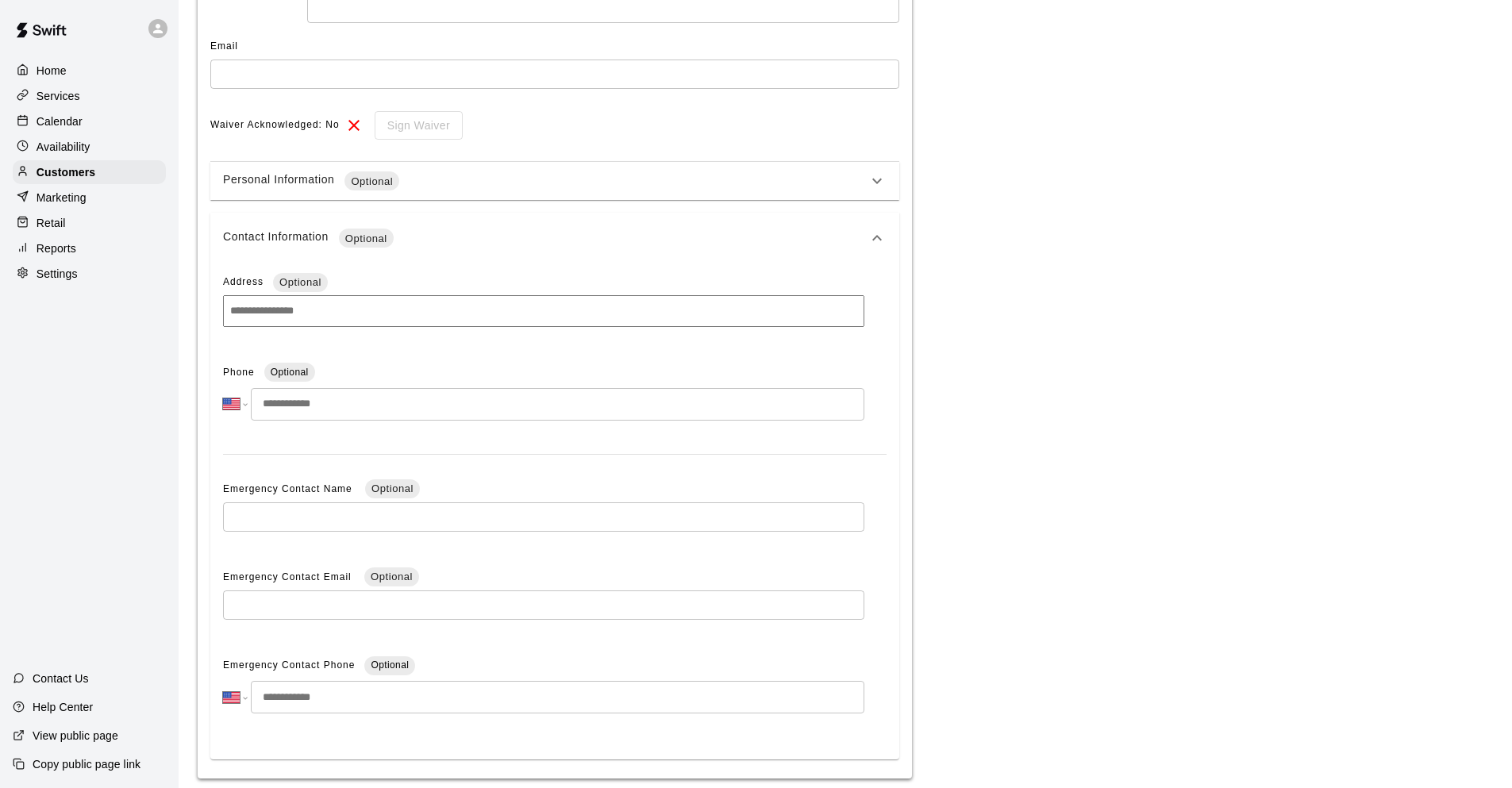
scroll to position [252, 0]
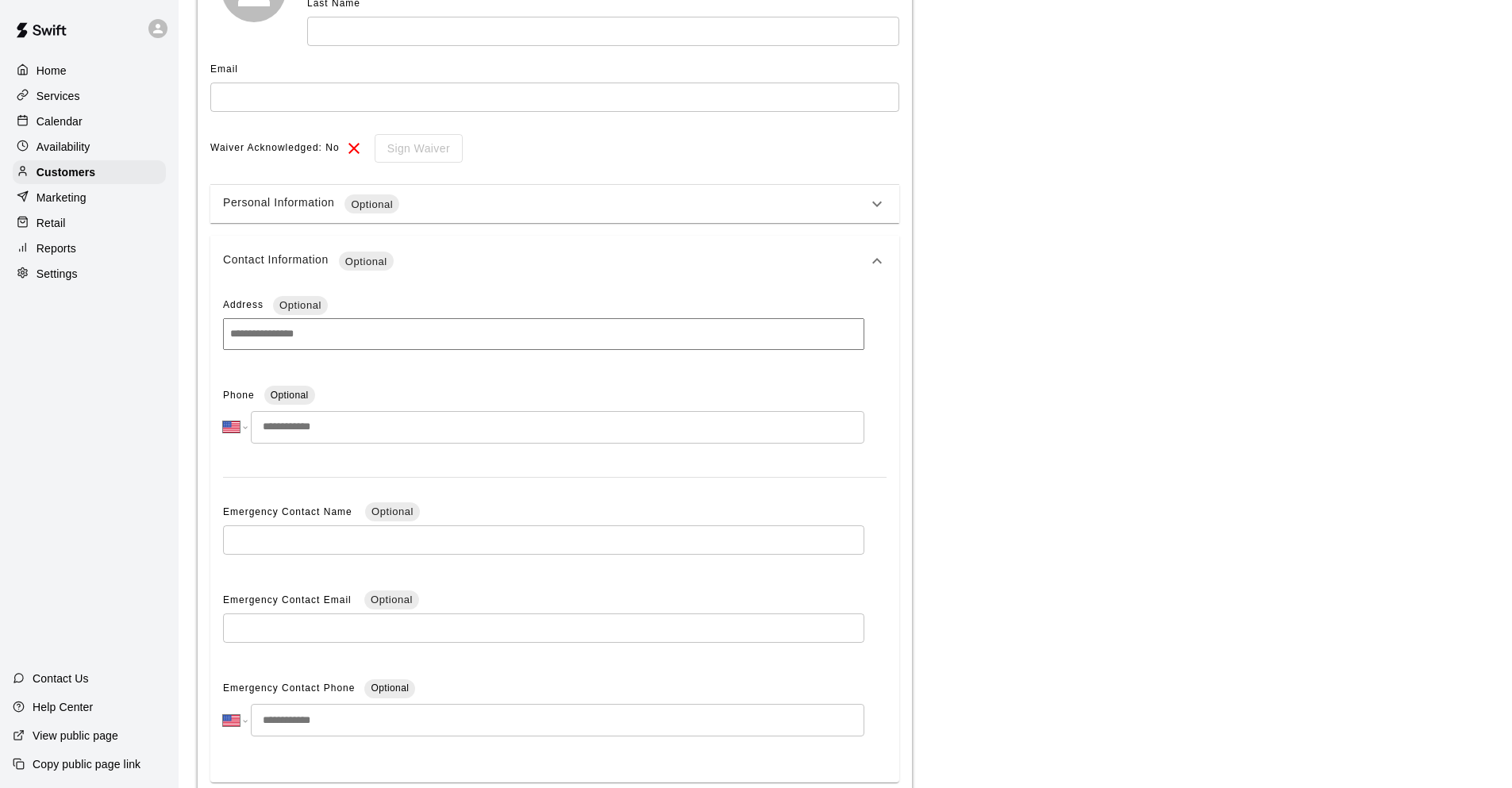
click at [873, 256] on icon at bounding box center [878, 261] width 19 height 19
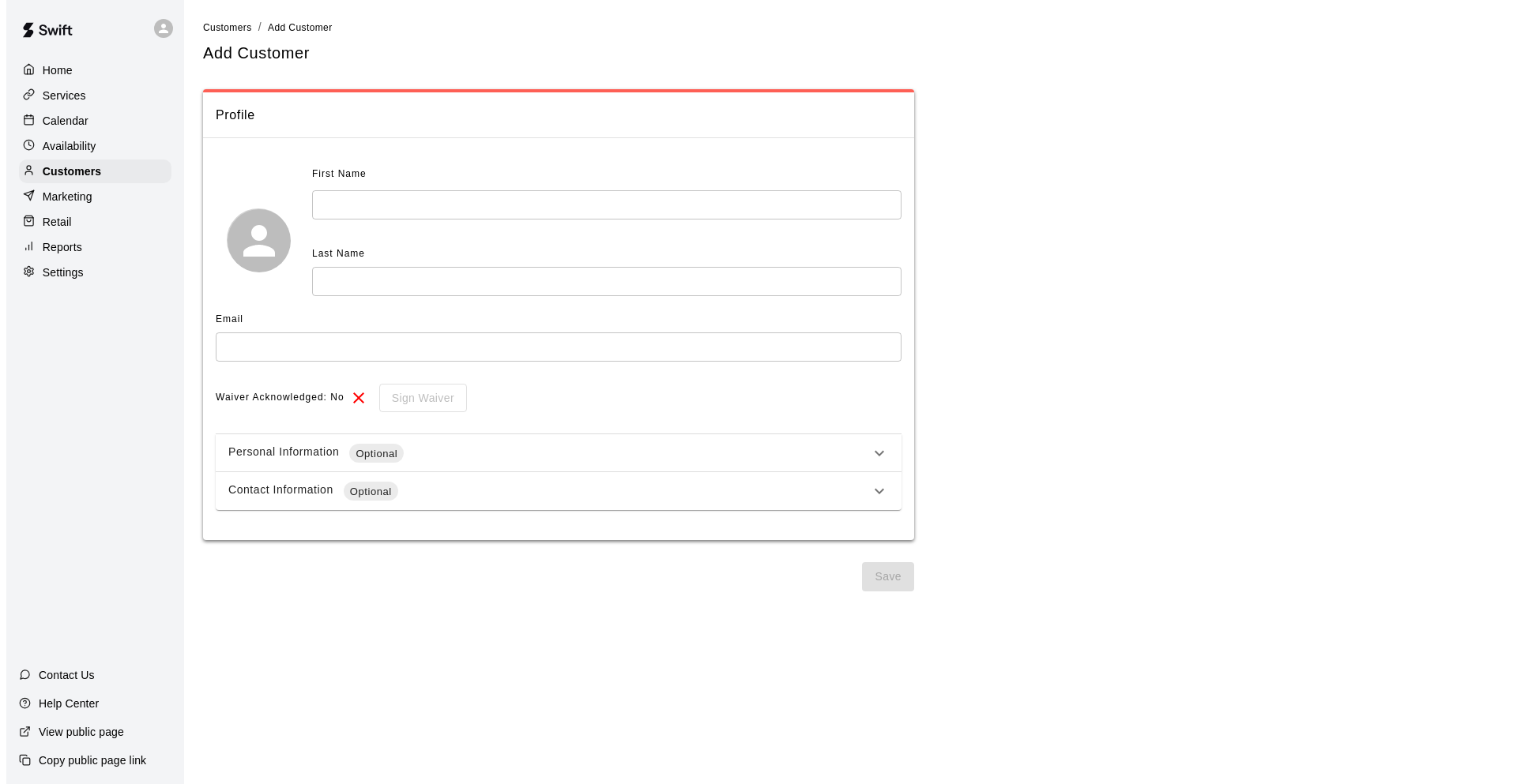
scroll to position [0, 0]
